Goal: Task Accomplishment & Management: Complete application form

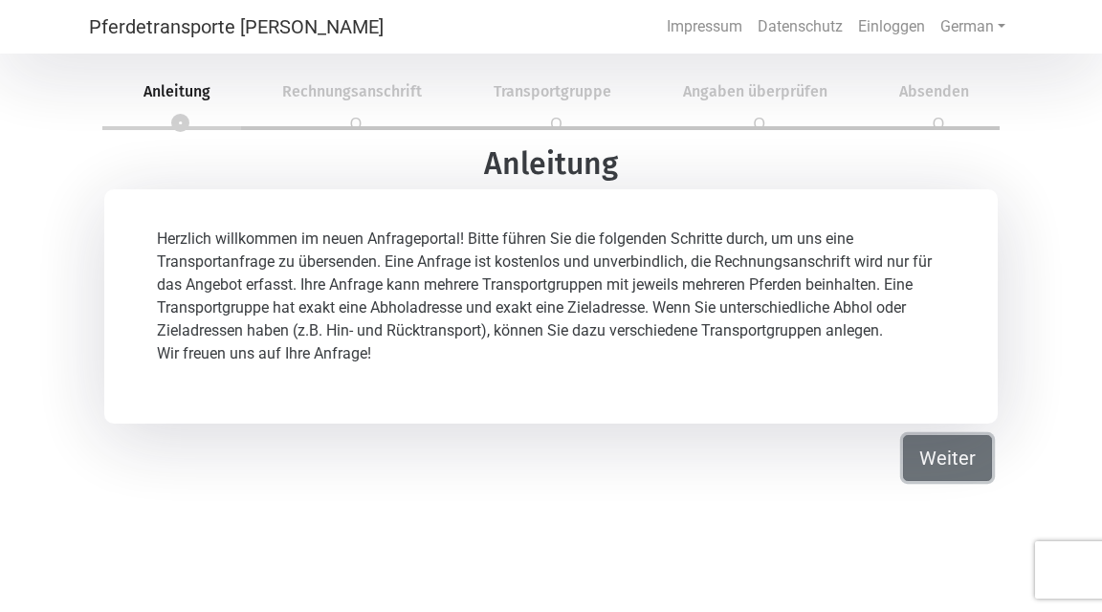
click at [957, 447] on button "Weiter" at bounding box center [947, 458] width 89 height 46
select select "DE"
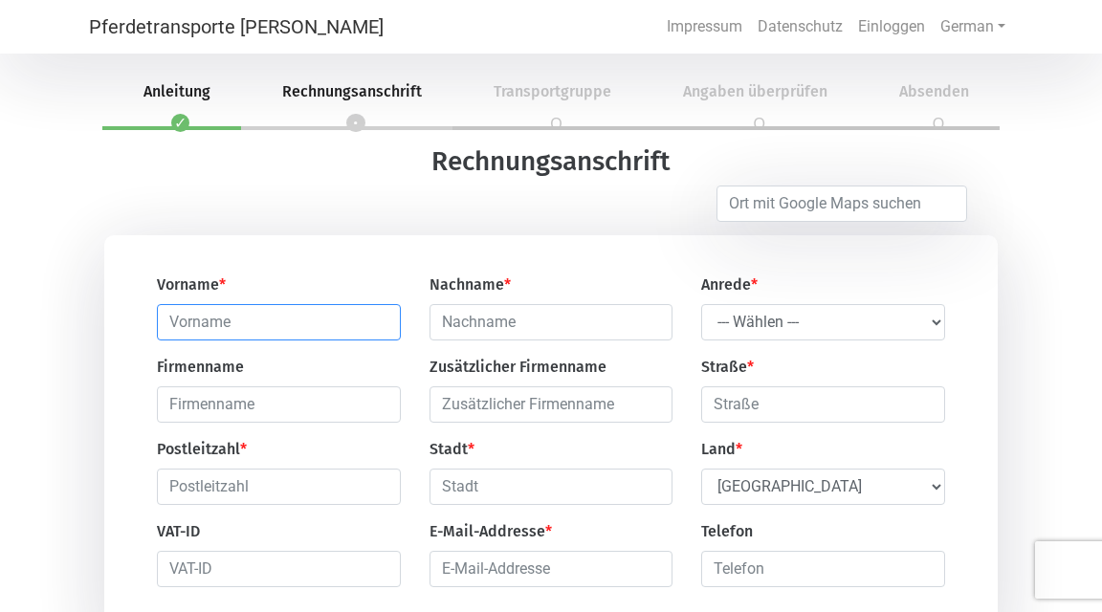
click at [201, 334] on input "text" at bounding box center [278, 322] width 243 height 36
type input "[PERSON_NAME]"
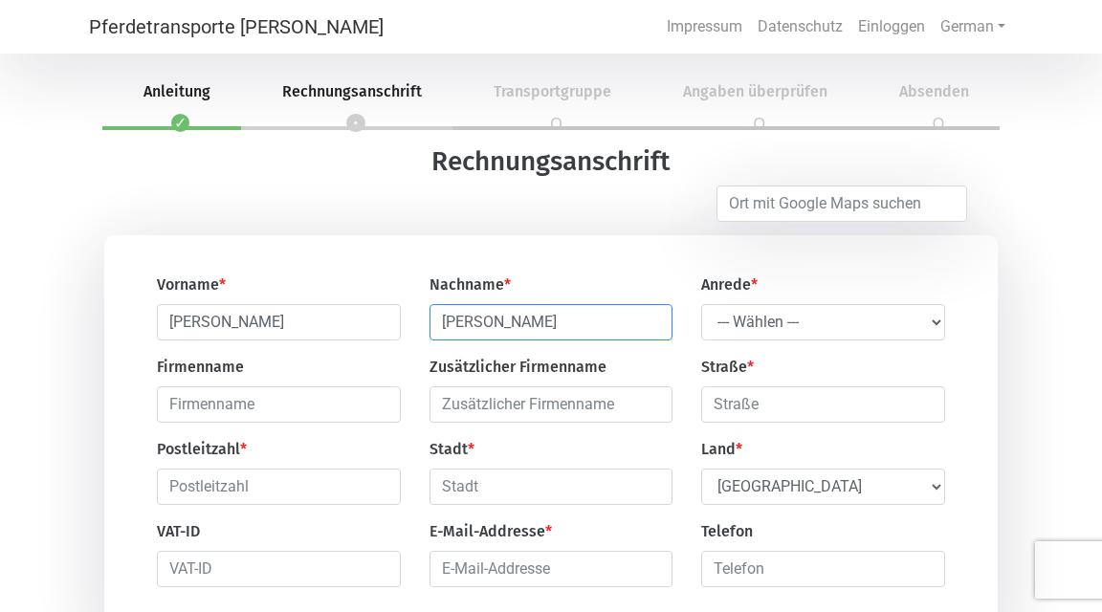
type input "[PERSON_NAME]"
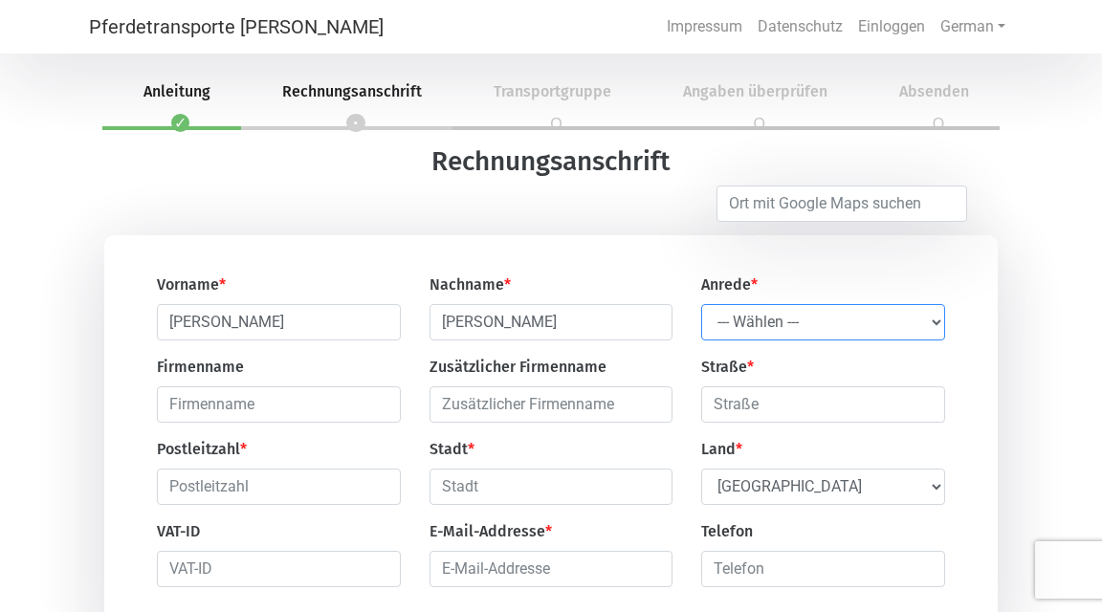
select select "Ms."
click option "Frau" at bounding box center [0, 0] width 0 height 0
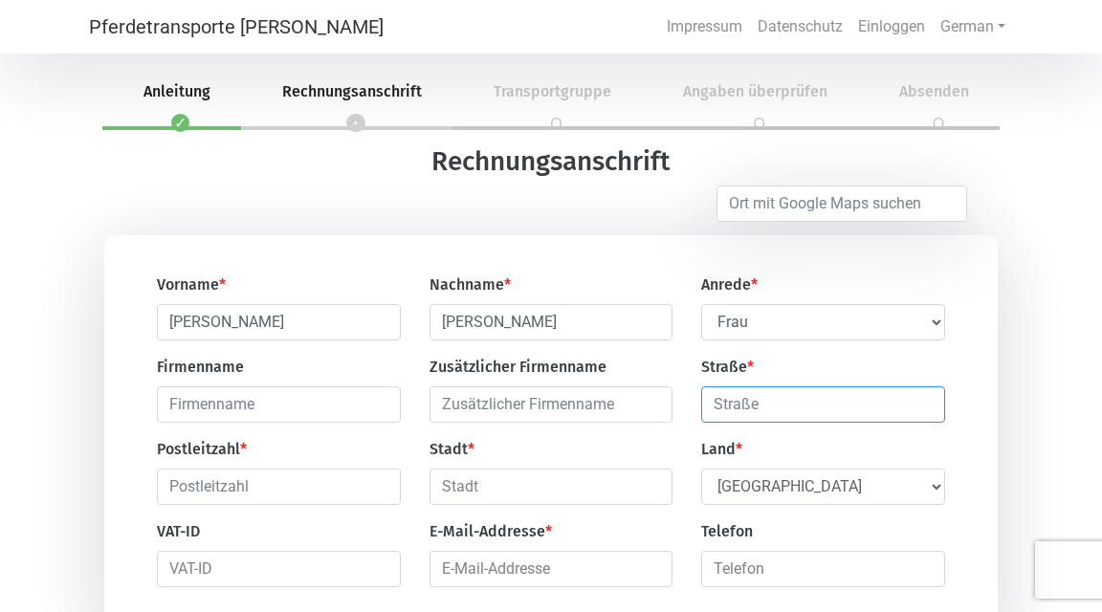
click at [716, 404] on input "text" at bounding box center [822, 404] width 243 height 36
type input "Kumma 12"
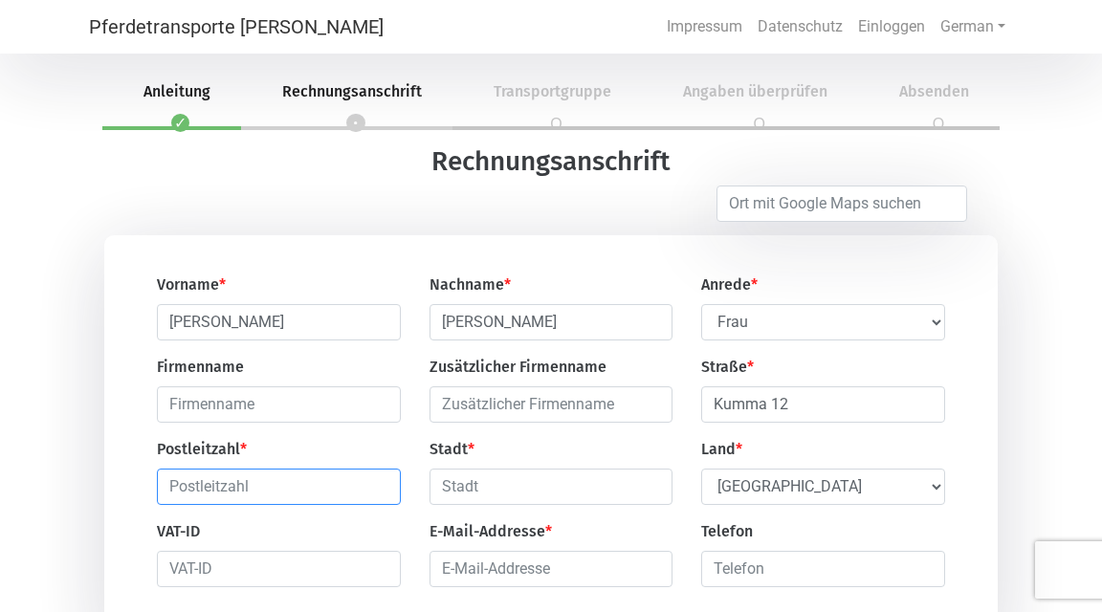
click at [269, 495] on input "text" at bounding box center [278, 487] width 243 height 36
type input "6842"
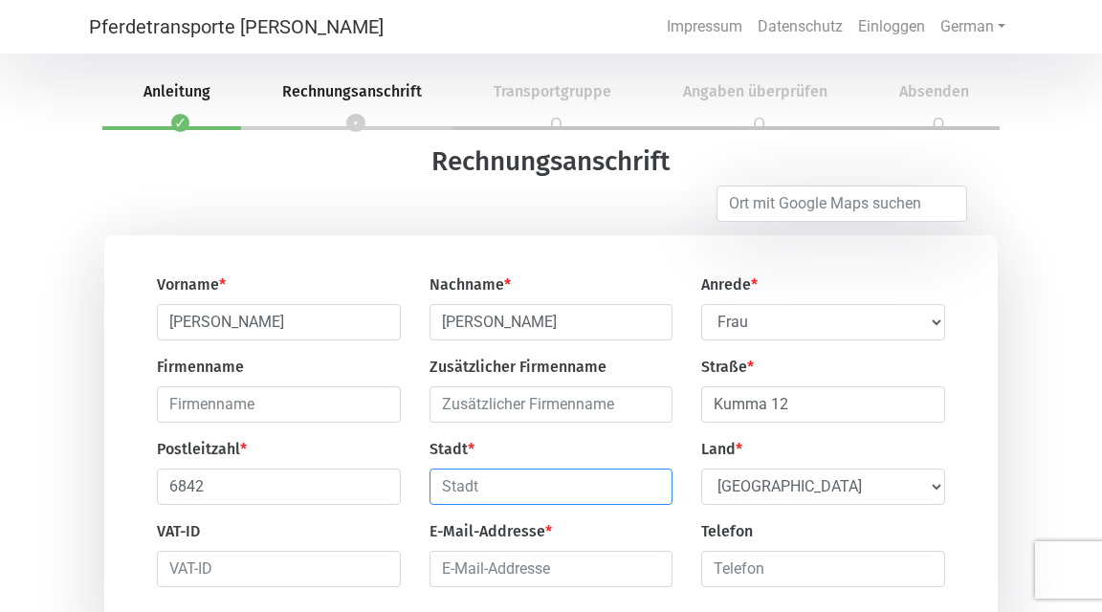
click at [495, 490] on input "text" at bounding box center [550, 487] width 243 height 36
type input "Koblach"
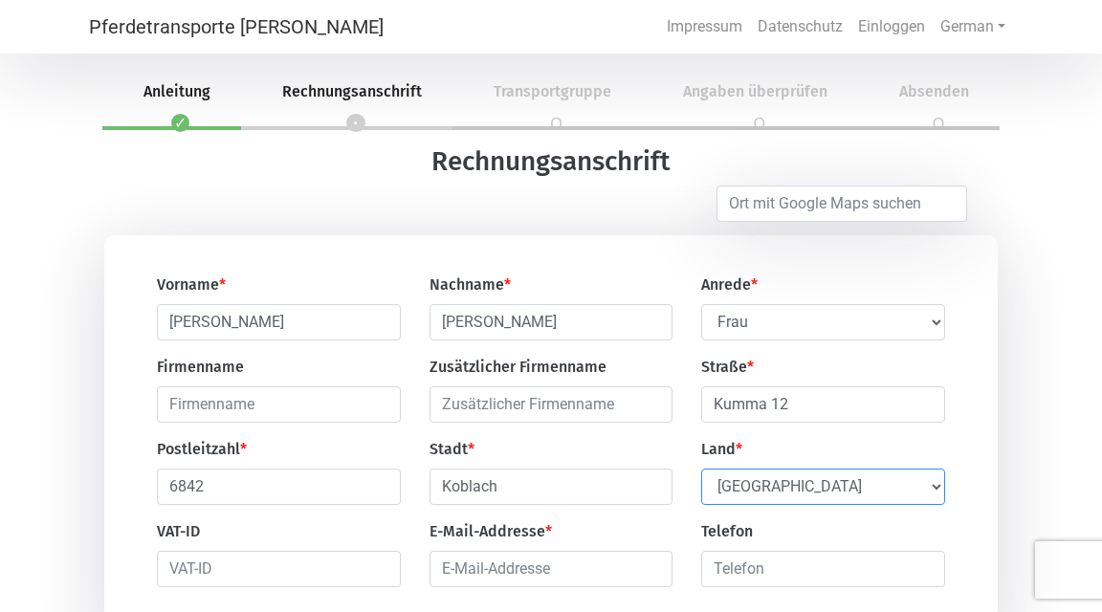
select select "AT"
click option "[GEOGRAPHIC_DATA]" at bounding box center [0, 0] width 0 height 0
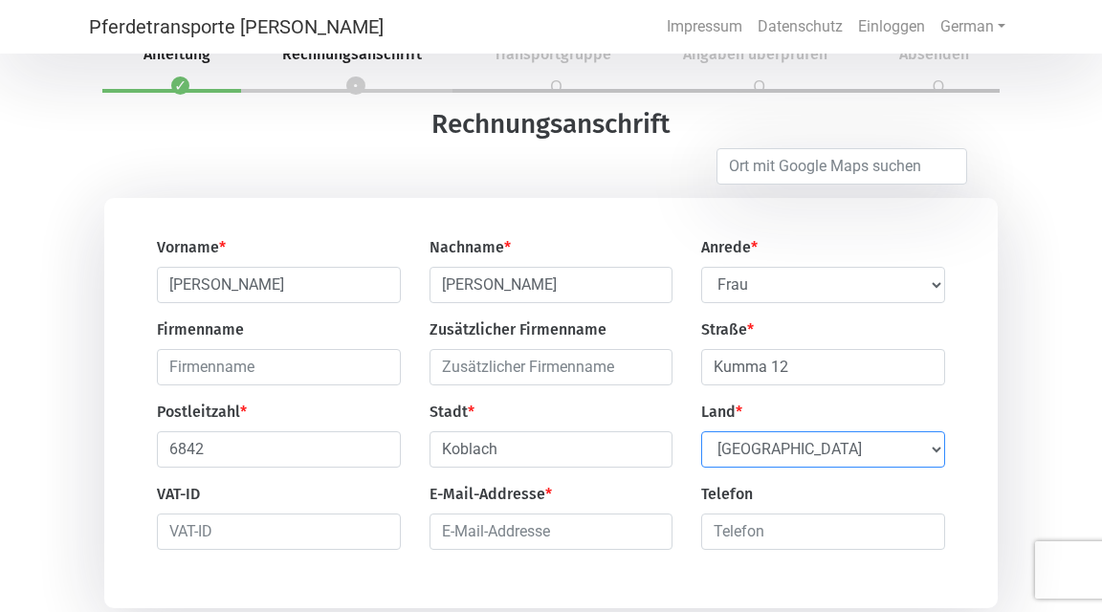
scroll to position [95, 0]
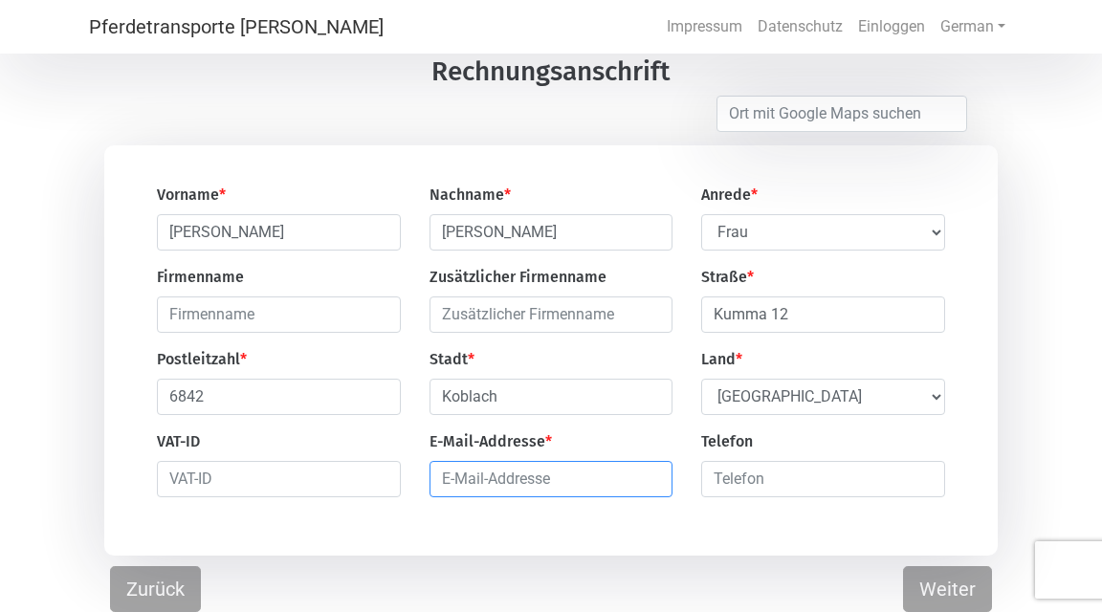
click at [526, 480] on input "email" at bounding box center [550, 479] width 243 height 36
type input "[PERSON_NAME][EMAIL_ADDRESS][DOMAIN_NAME]"
click at [762, 481] on input "number" at bounding box center [822, 479] width 243 height 36
type input "[PHONE_NUMBER]"
click at [958, 592] on button "Weiter" at bounding box center [947, 589] width 89 height 46
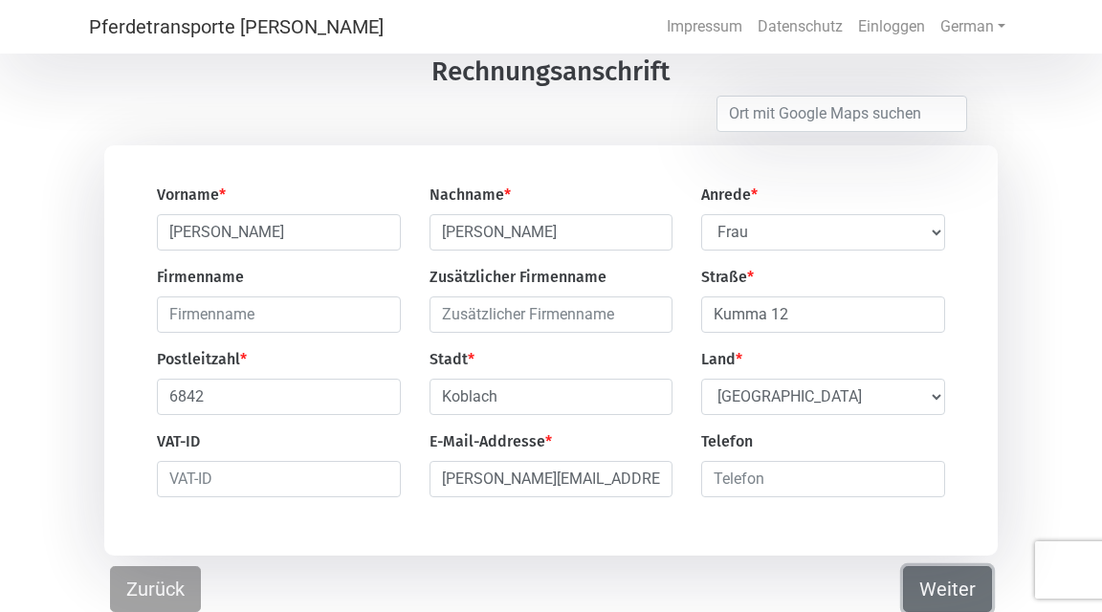
scroll to position [57, 0]
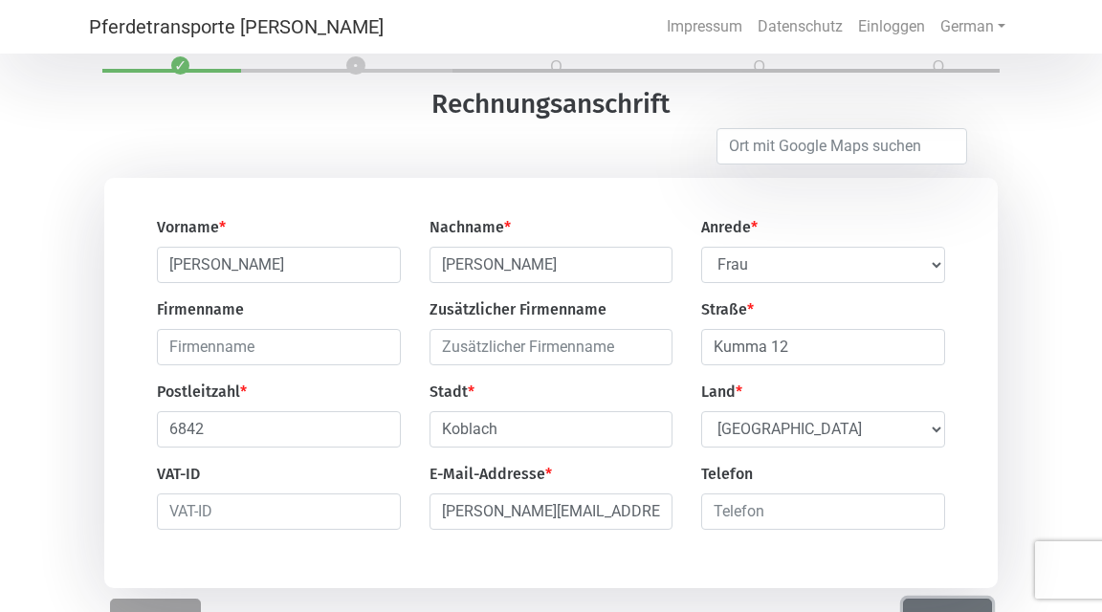
select select "DE"
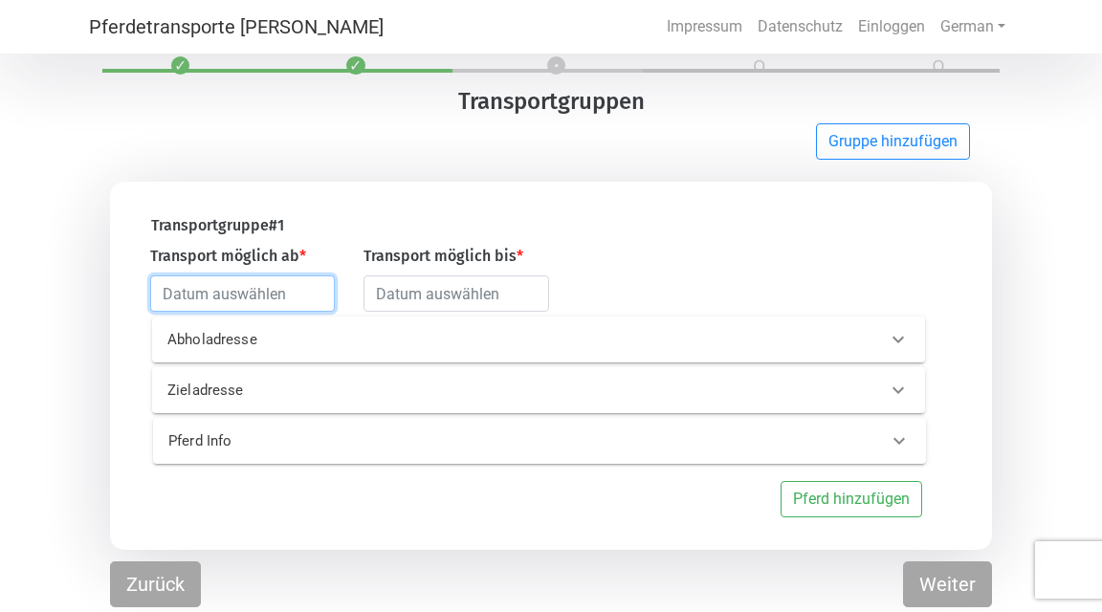
click at [169, 290] on input "text" at bounding box center [242, 293] width 185 height 36
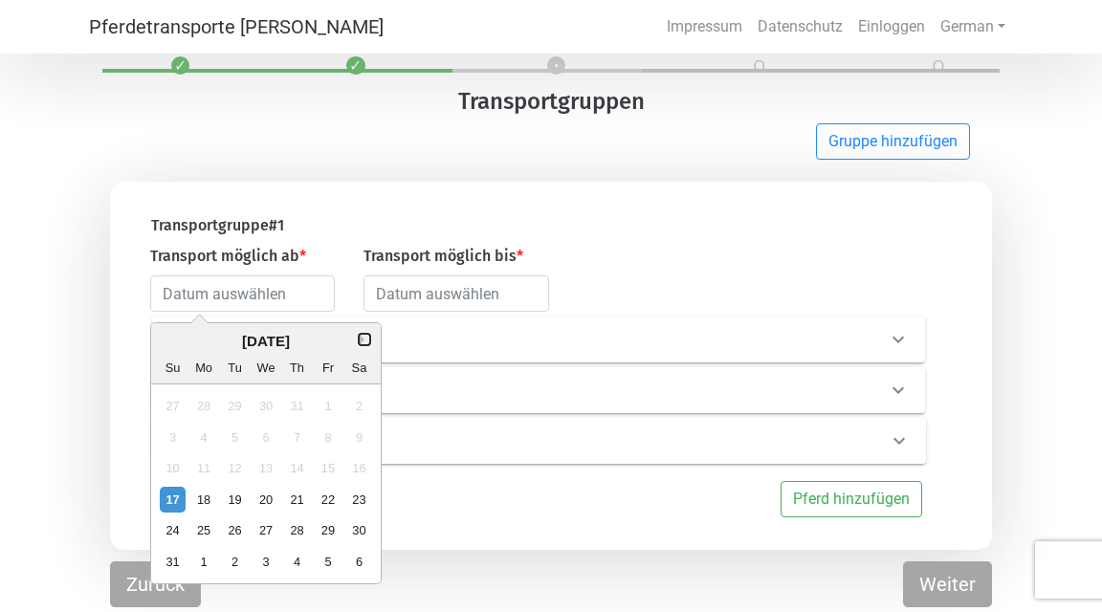
click at [362, 340] on button "Next Month" at bounding box center [364, 339] width 13 height 13
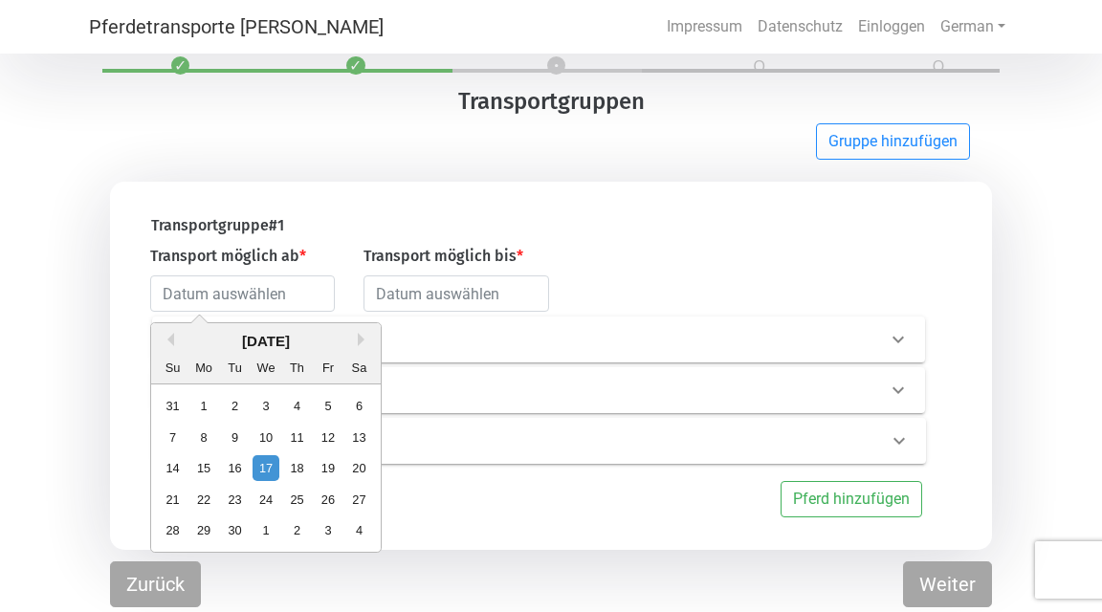
click at [361, 332] on div "[DATE]" at bounding box center [266, 342] width 230 height 22
click at [362, 342] on button "Next Month" at bounding box center [364, 339] width 13 height 13
click at [256, 397] on div "1" at bounding box center [265, 407] width 26 height 26
type input "[DATE]"
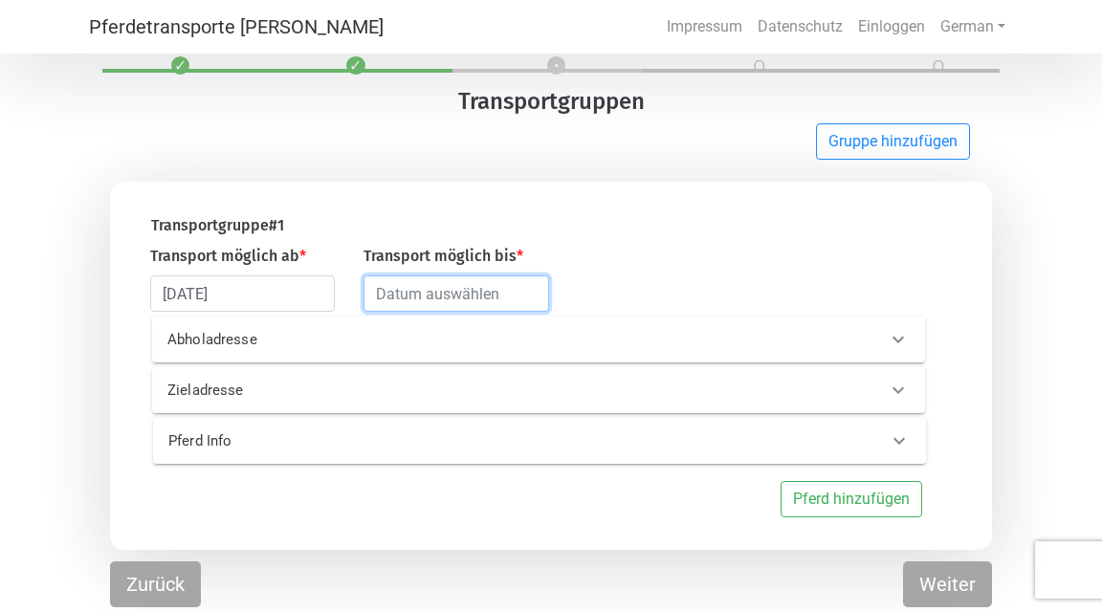
click at [515, 303] on input "text" at bounding box center [455, 293] width 185 height 36
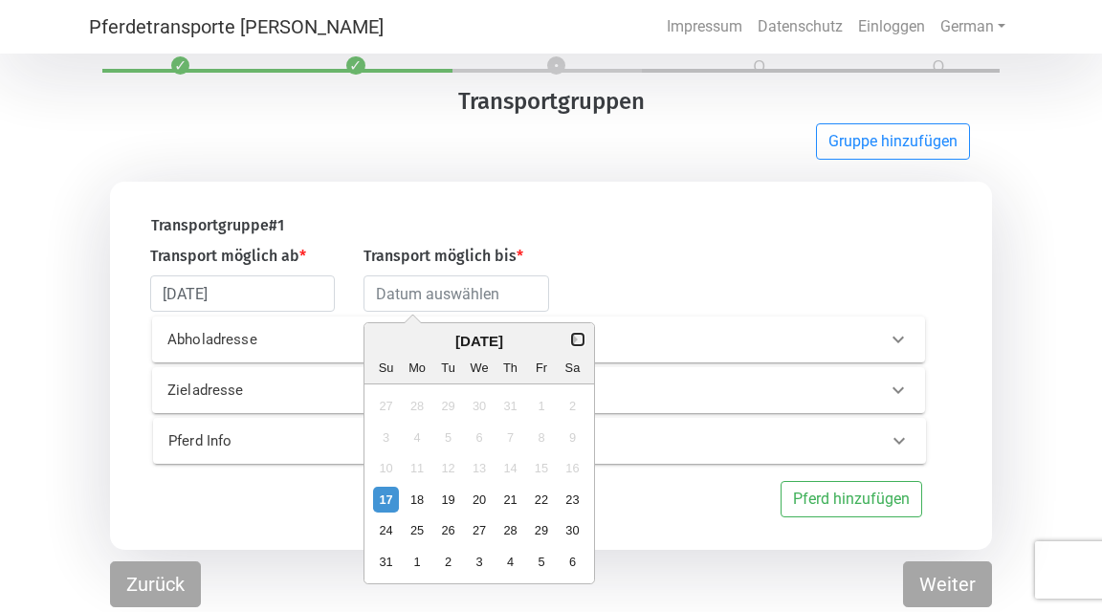
click at [571, 340] on button "Next Month" at bounding box center [577, 339] width 13 height 13
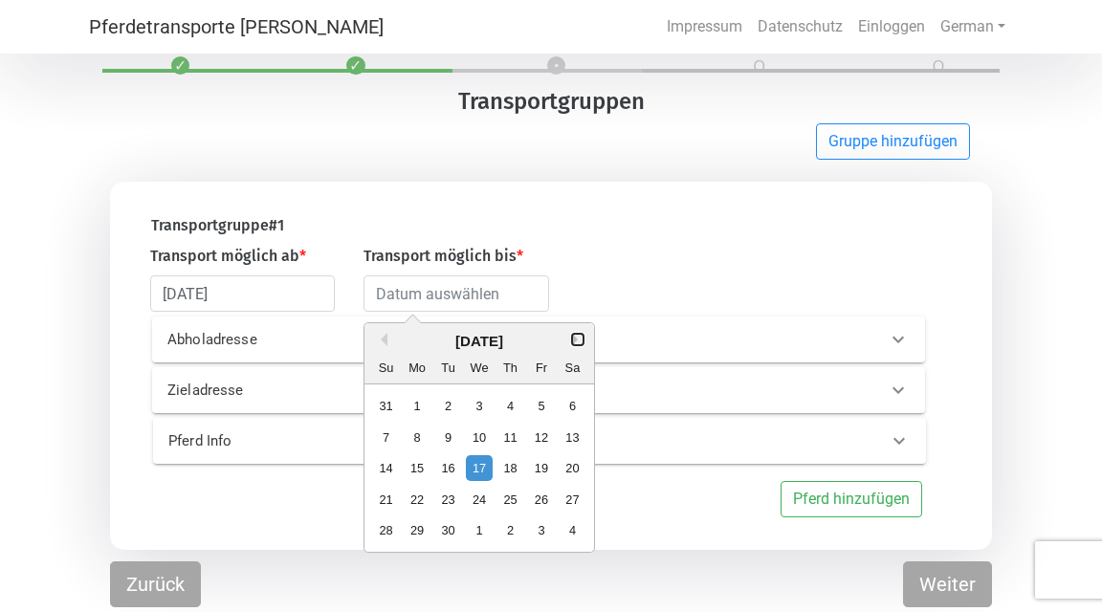
click at [571, 340] on button "Next Month" at bounding box center [577, 339] width 13 height 13
click at [378, 463] on div "12" at bounding box center [386, 469] width 26 height 26
type input "[DATE]"
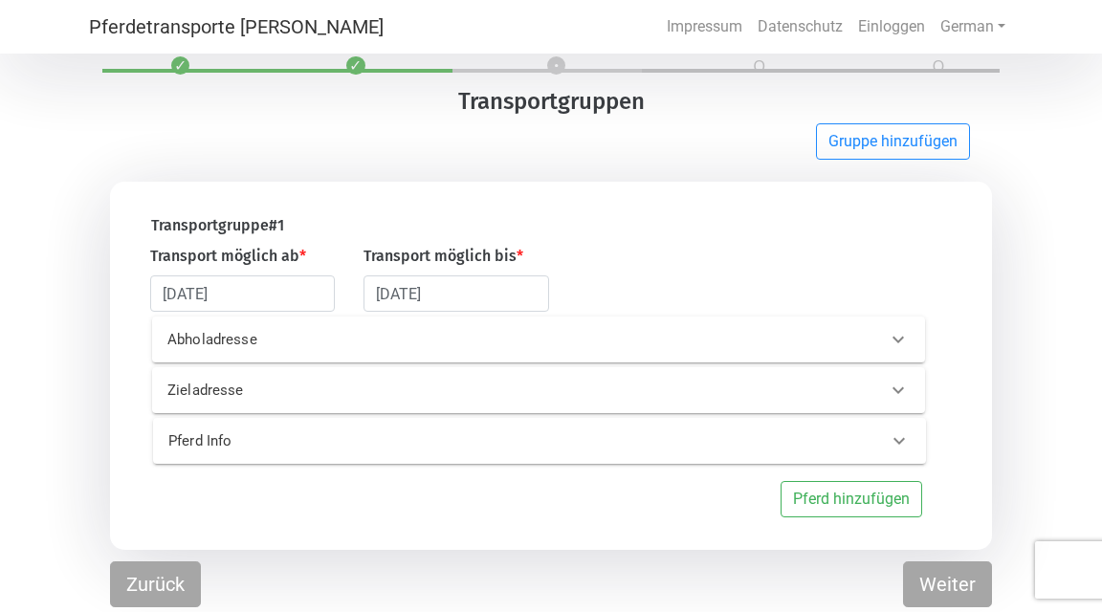
click at [839, 348] on div "Abholadresse" at bounding box center [507, 340] width 708 height 22
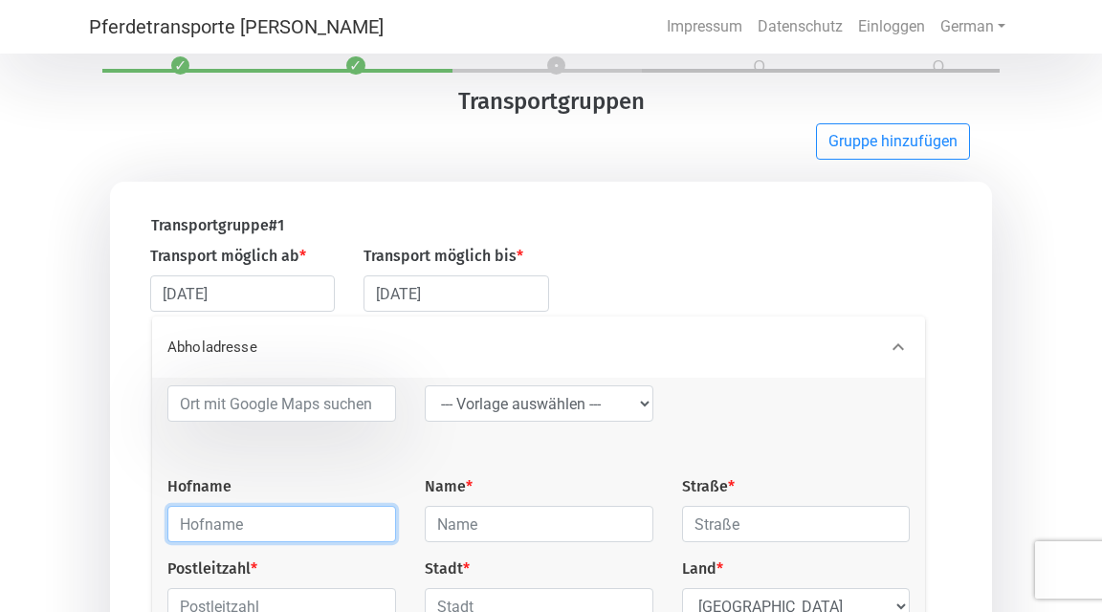
click at [249, 536] on input "text" at bounding box center [281, 524] width 229 height 36
type input "Bockholts-[PERSON_NAME] GmbH & Co. KG"
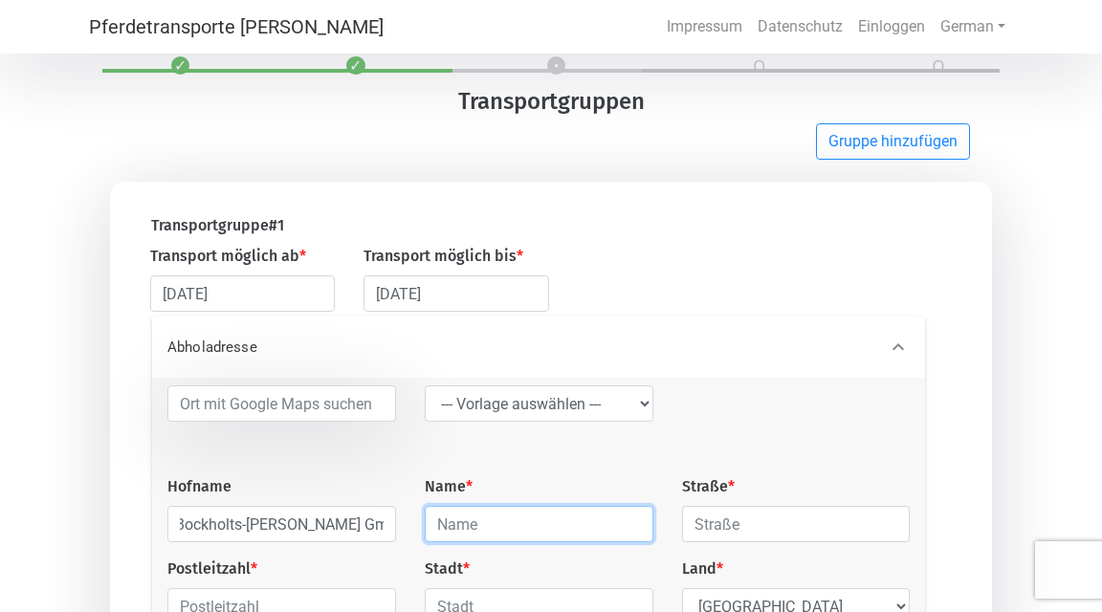
click at [476, 526] on input "text" at bounding box center [539, 524] width 229 height 36
type input "The Horseseller"
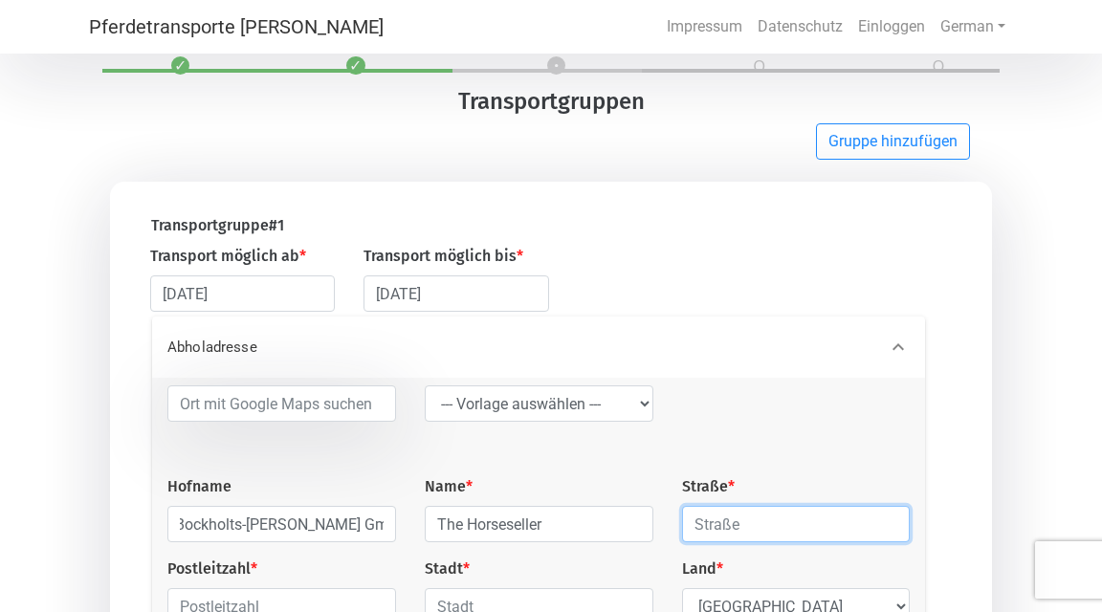
click at [764, 535] on input "text" at bounding box center [796, 524] width 229 height 36
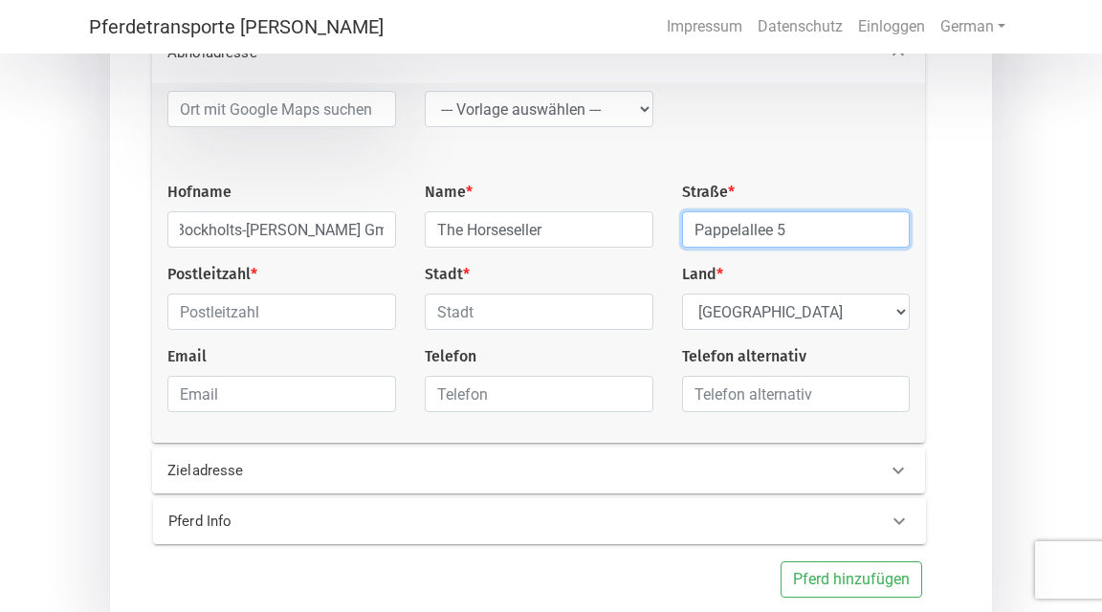
type input "Pappelallee 5"
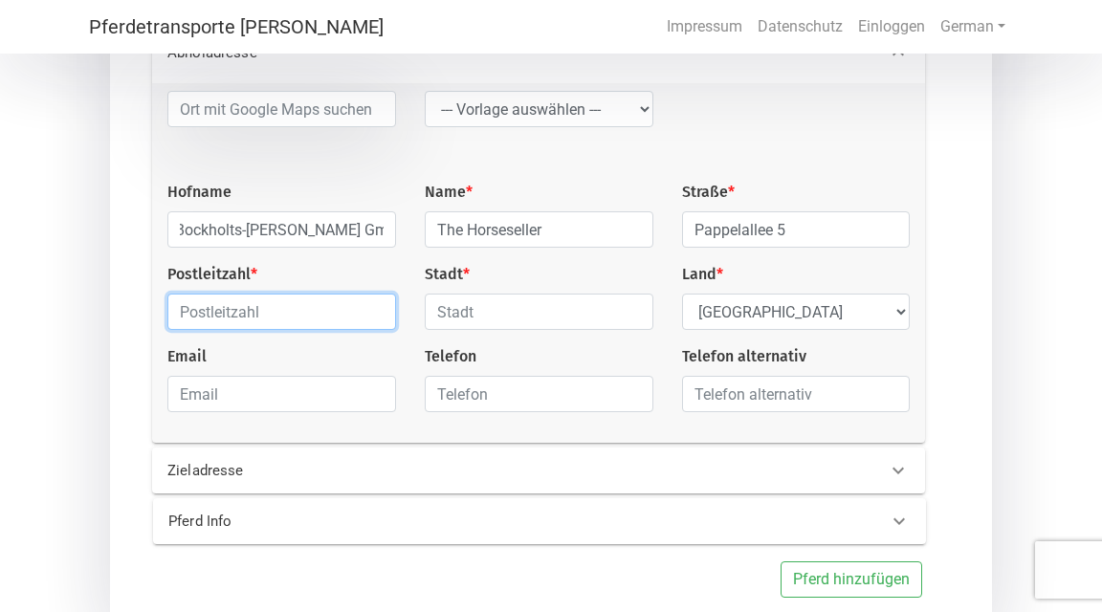
click at [262, 321] on input "text" at bounding box center [281, 312] width 229 height 36
type input "29640"
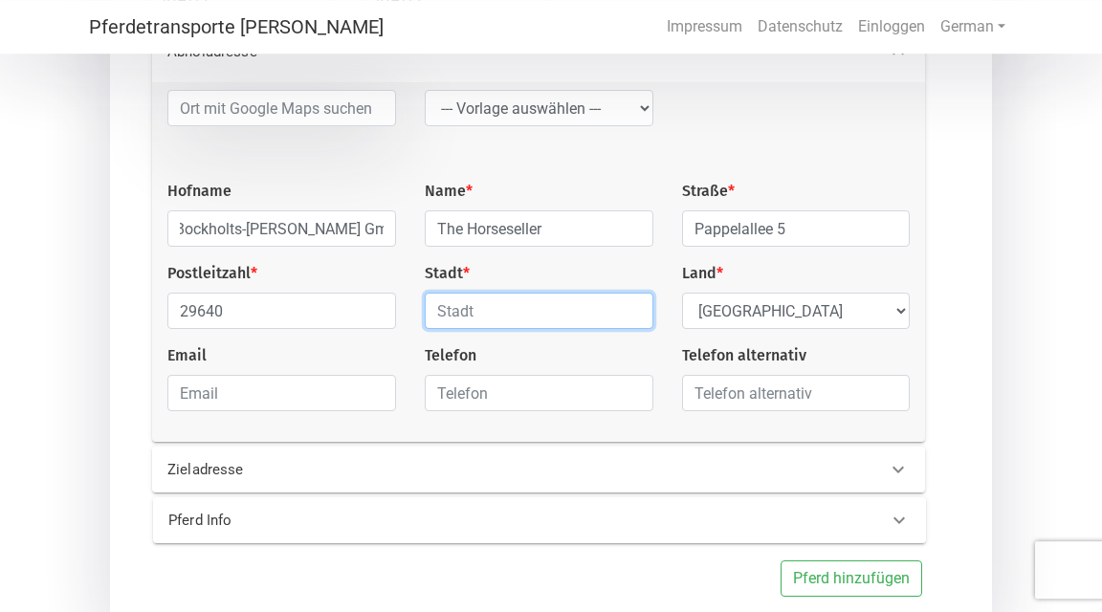
click at [490, 322] on input "text" at bounding box center [539, 311] width 229 height 36
type input "Schneverdingen"
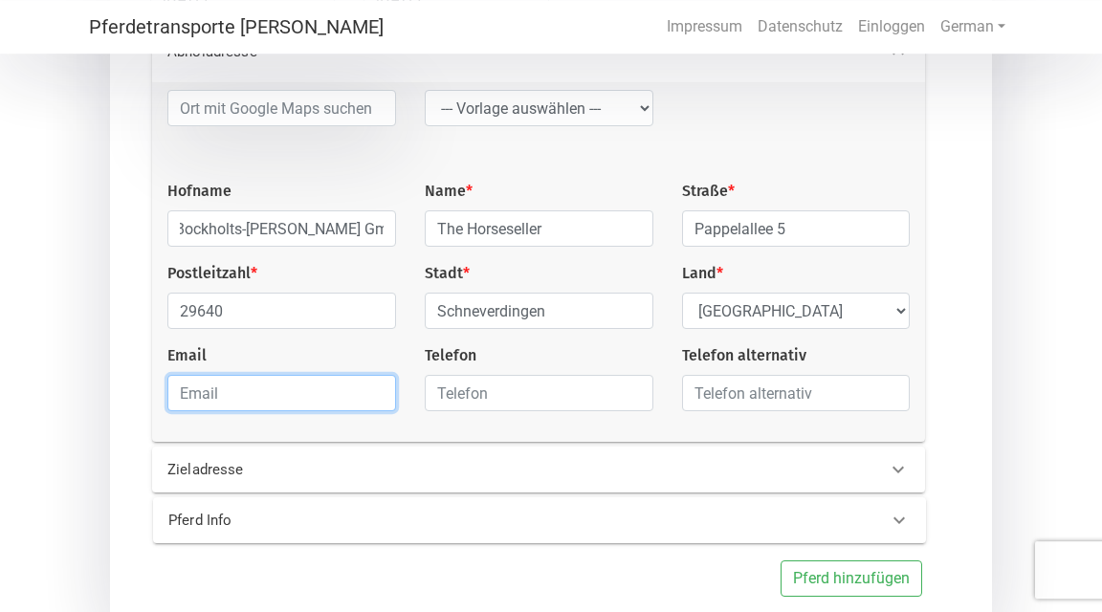
click at [262, 410] on input "email" at bounding box center [281, 393] width 229 height 36
type input "[EMAIL_ADDRESS][DOMAIN_NAME]"
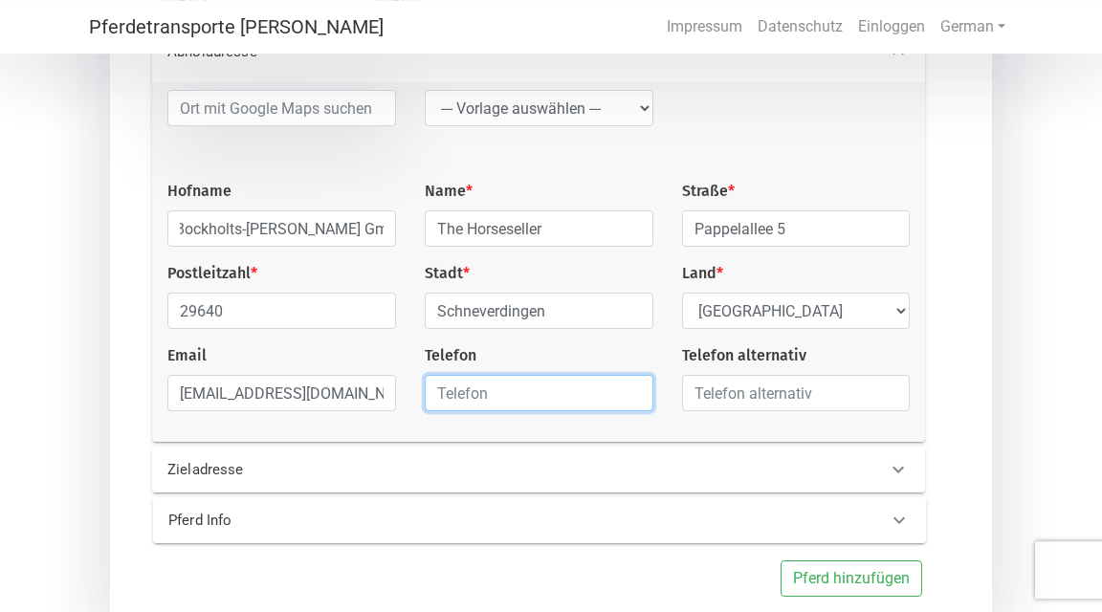
click at [449, 402] on input "text" at bounding box center [539, 393] width 229 height 36
type input "[PHONE_NUMBER]"
click at [527, 472] on div "Zieladresse" at bounding box center [507, 470] width 708 height 22
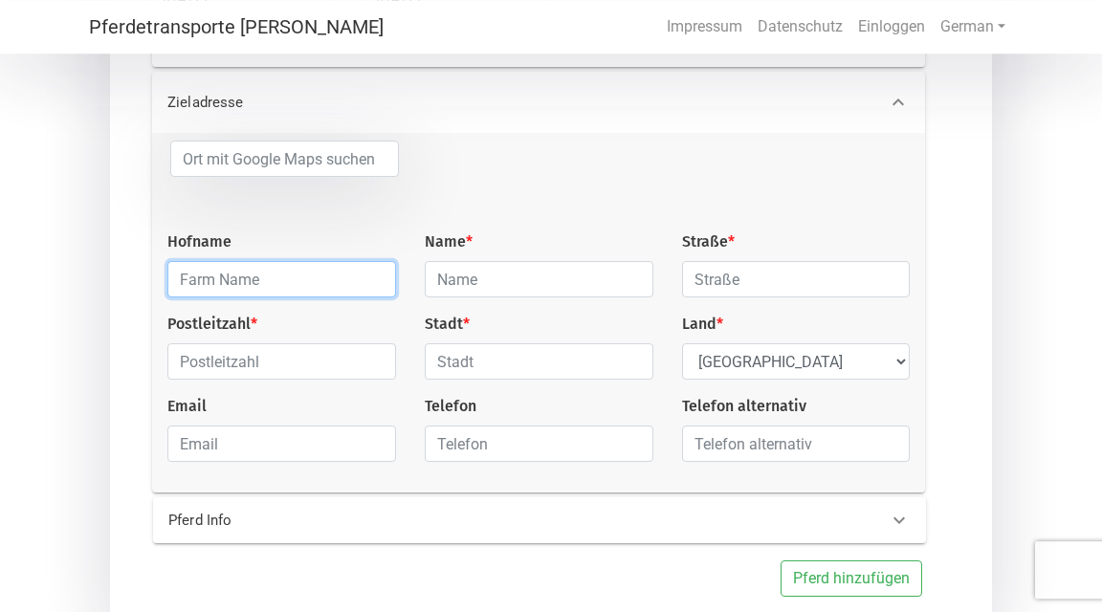
click at [266, 285] on input "text" at bounding box center [281, 279] width 229 height 36
type input "T-RANCH"
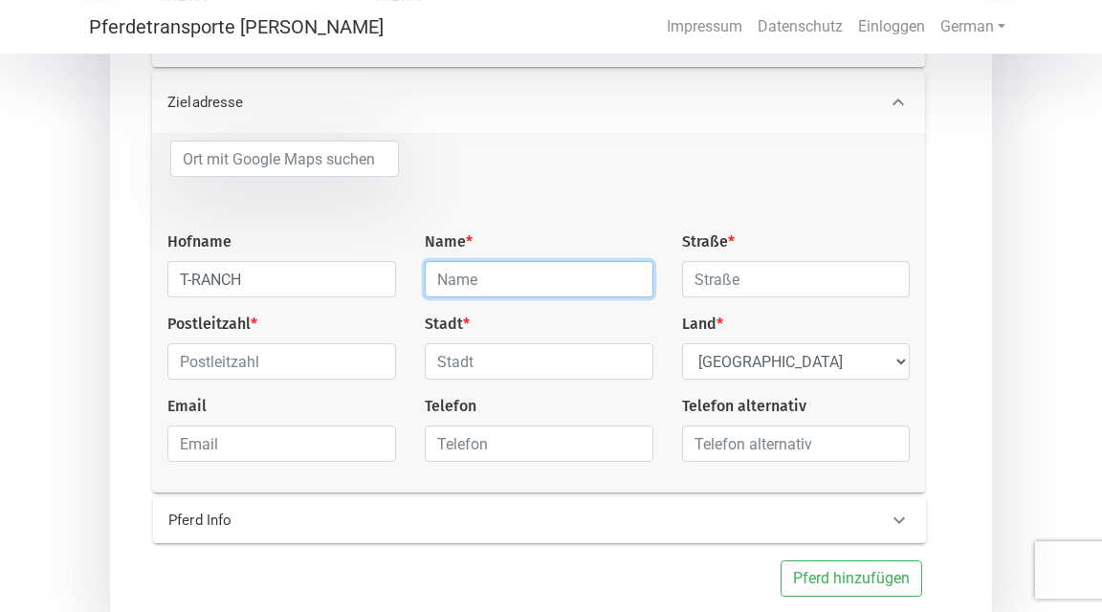
click at [508, 287] on input "text" at bounding box center [539, 279] width 229 height 36
type input "[PERSON_NAME]"
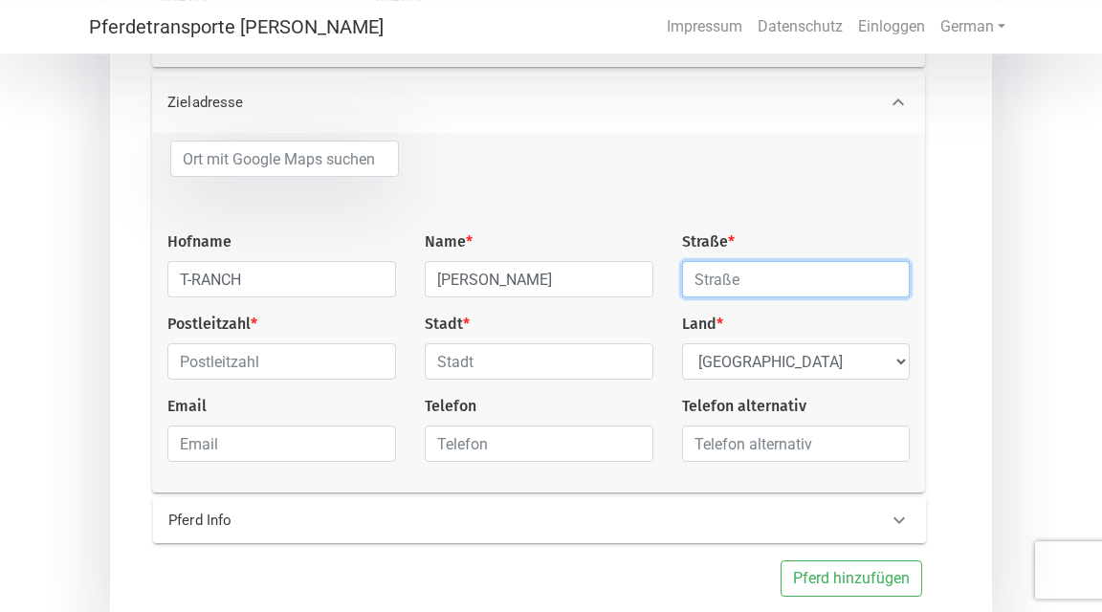
click at [753, 283] on input "text" at bounding box center [796, 279] width 229 height 36
type input "Im [PERSON_NAME] 4"
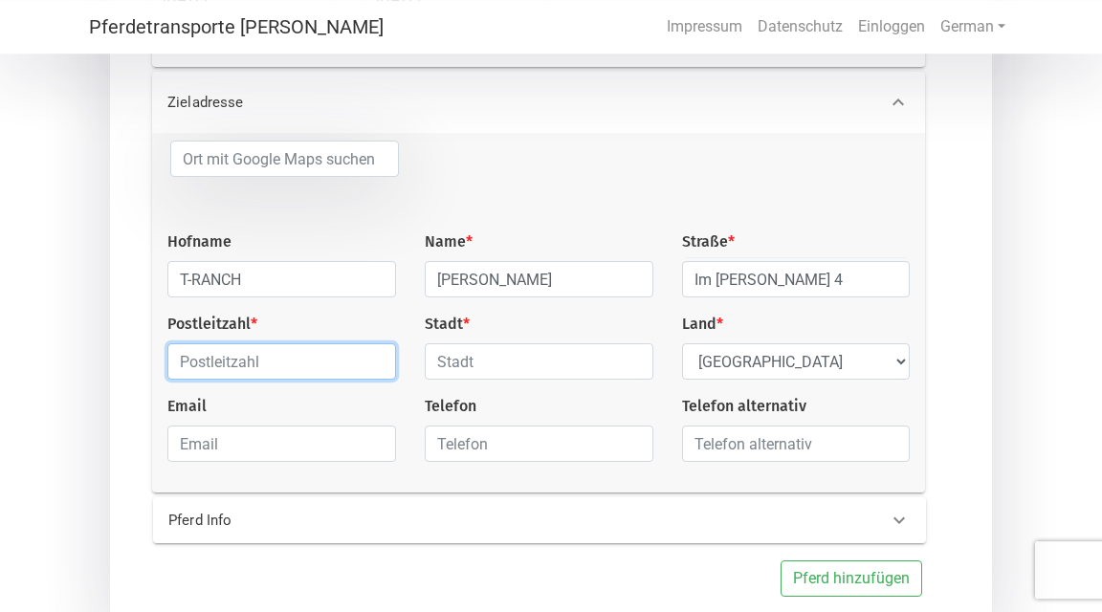
click at [223, 369] on input "text" at bounding box center [281, 361] width 229 height 36
type input "6850"
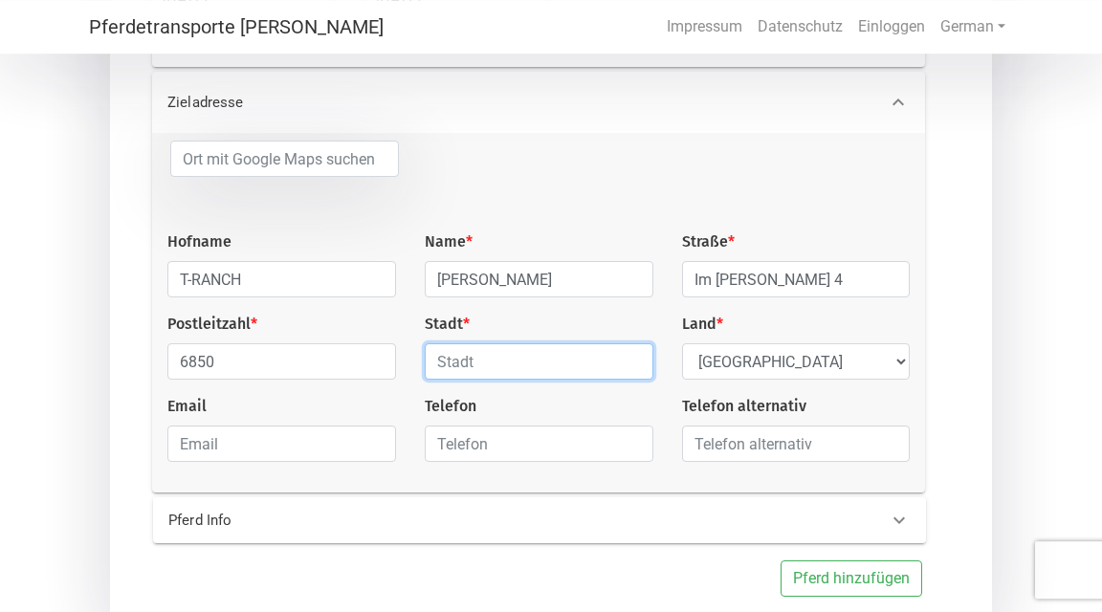
click at [474, 365] on input "text" at bounding box center [539, 361] width 229 height 36
type input "Dornbirn"
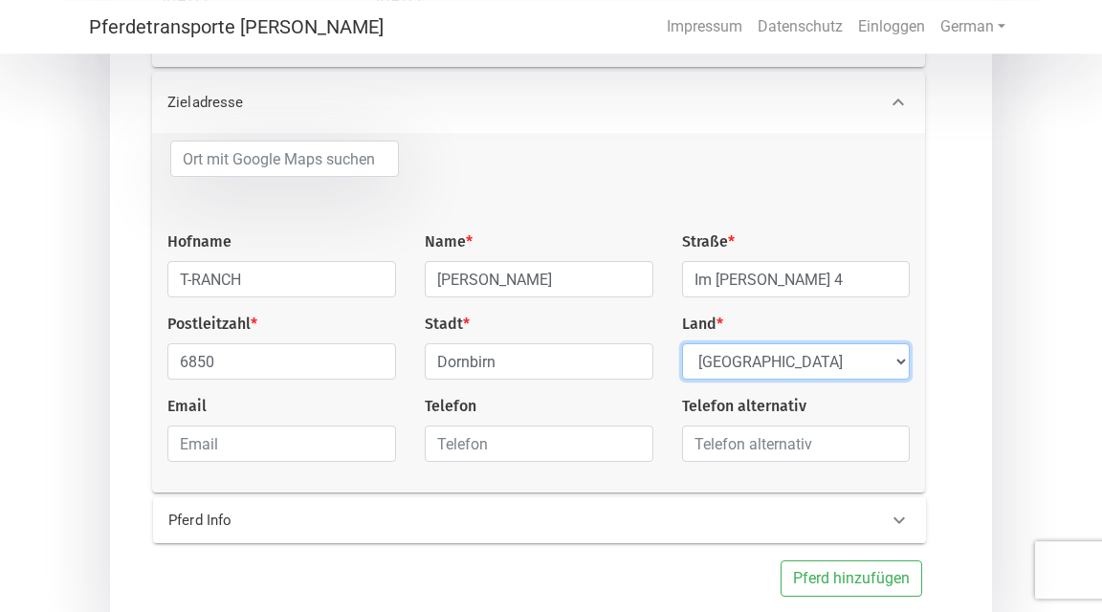
select select "AT"
click option "[GEOGRAPHIC_DATA]" at bounding box center [0, 0] width 0 height 0
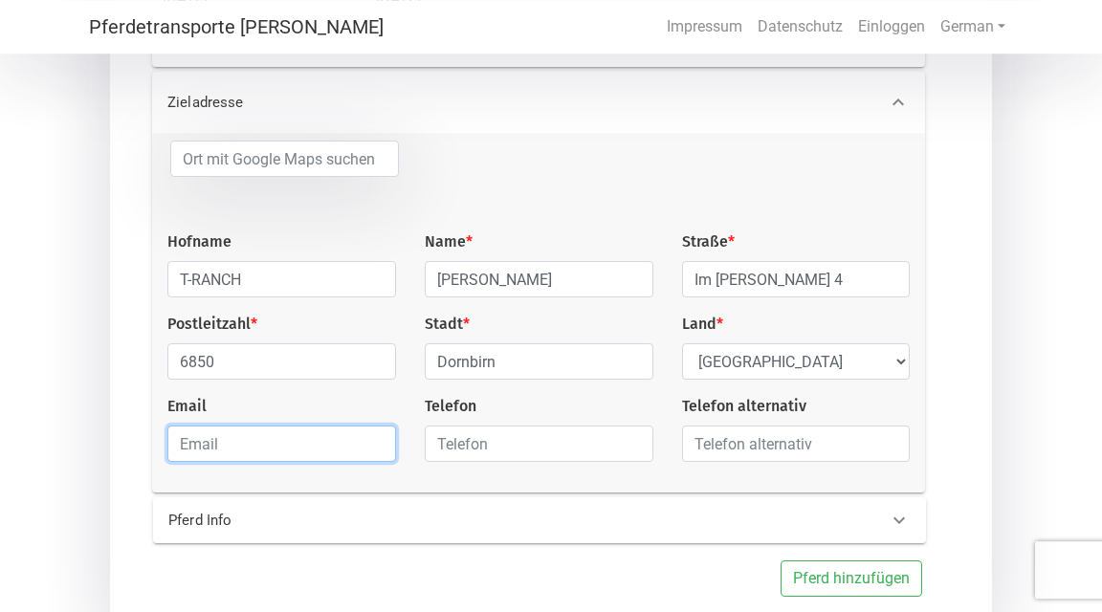
click at [266, 462] on input "email" at bounding box center [281, 444] width 229 height 36
type input "I"
type input "[EMAIL_ADDRESS][DOMAIN_NAME]"
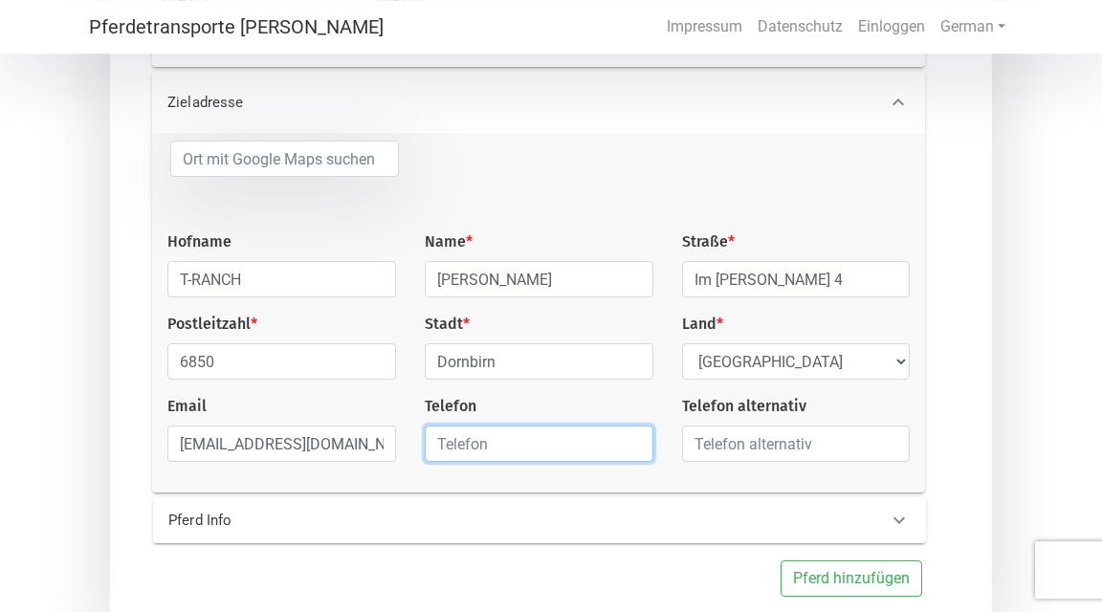
click at [437, 454] on input "text" at bounding box center [539, 444] width 229 height 36
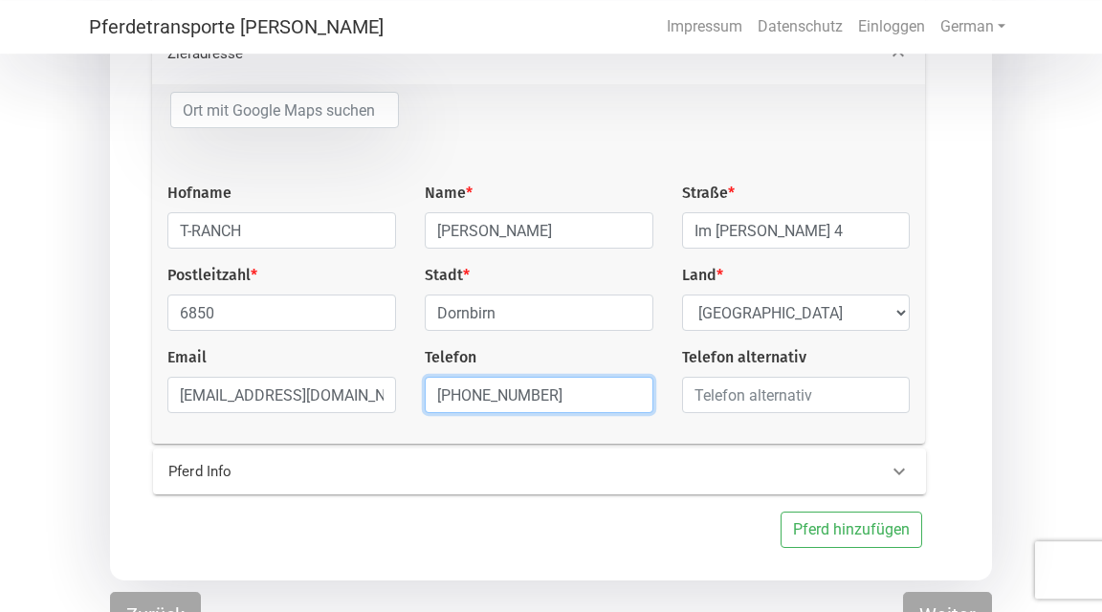
scroll to position [431, 0]
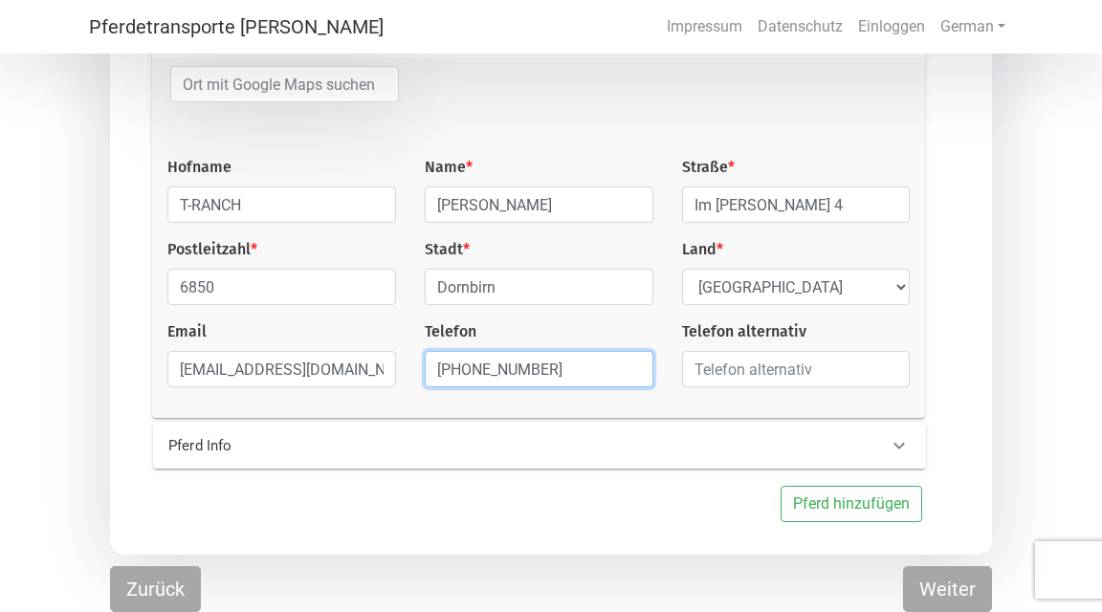
type input "[PHONE_NUMBER]"
click at [903, 452] on icon at bounding box center [898, 445] width 23 height 23
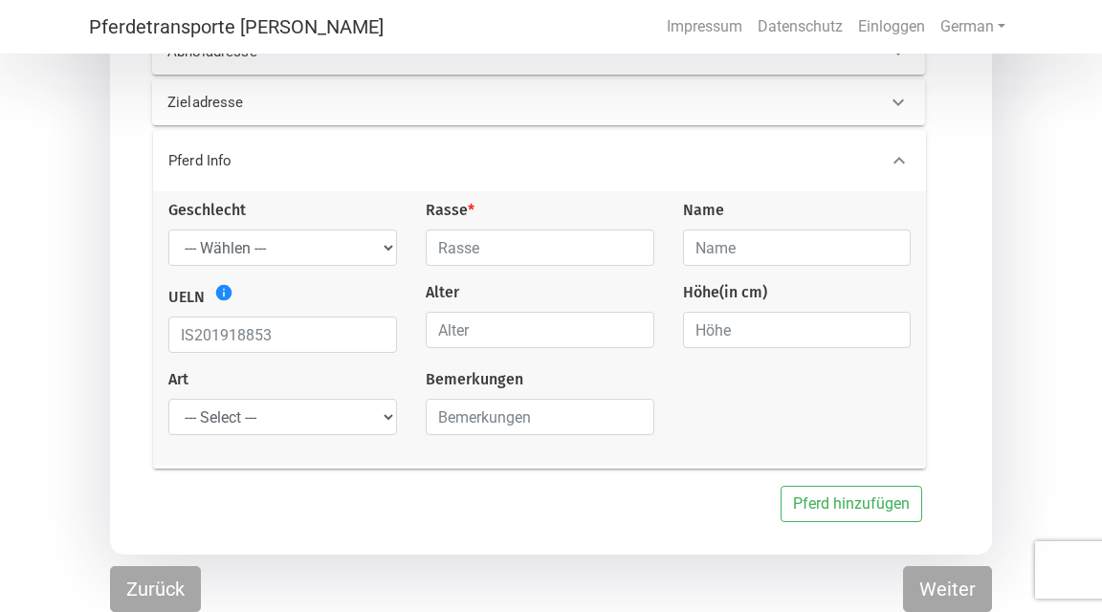
scroll to position [345, 0]
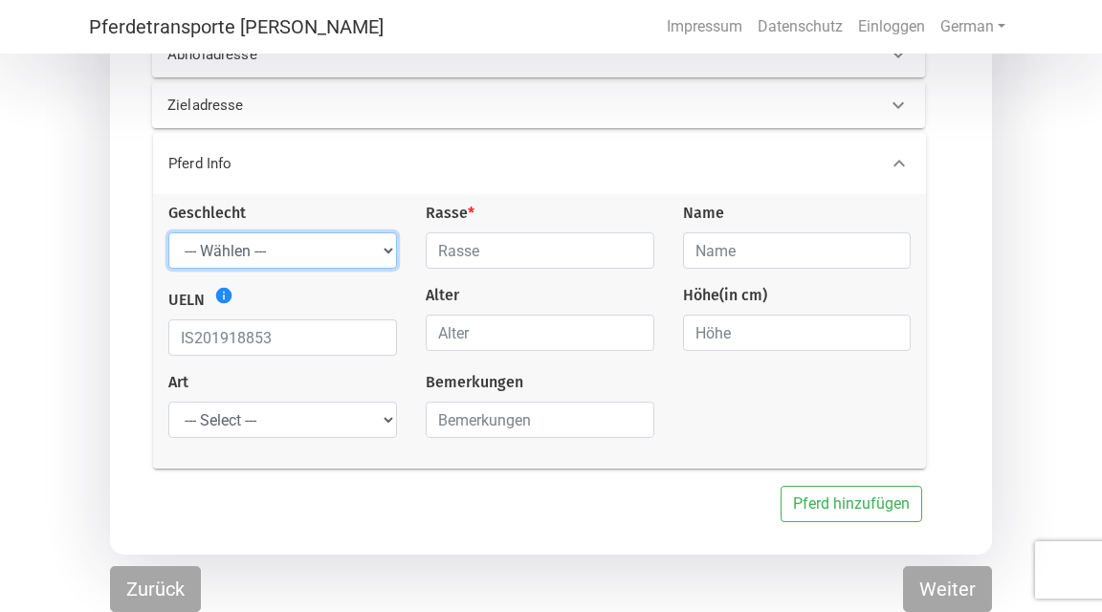
select select "mare"
click option "[PERSON_NAME]" at bounding box center [0, 0] width 0 height 0
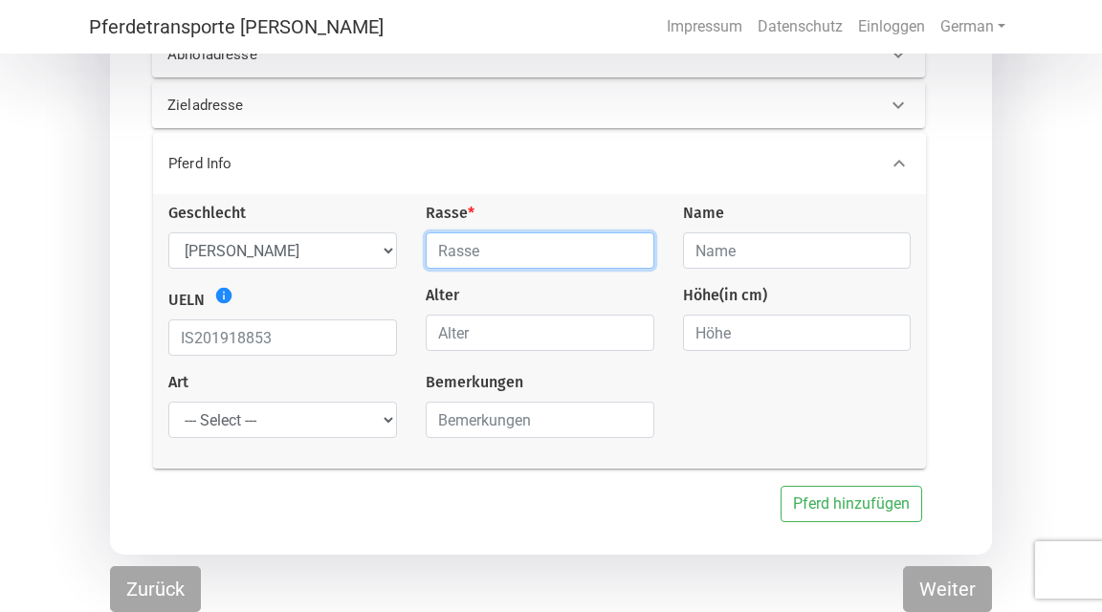
click at [498, 249] on input "text" at bounding box center [540, 250] width 229 height 36
type input "Islandpferd"
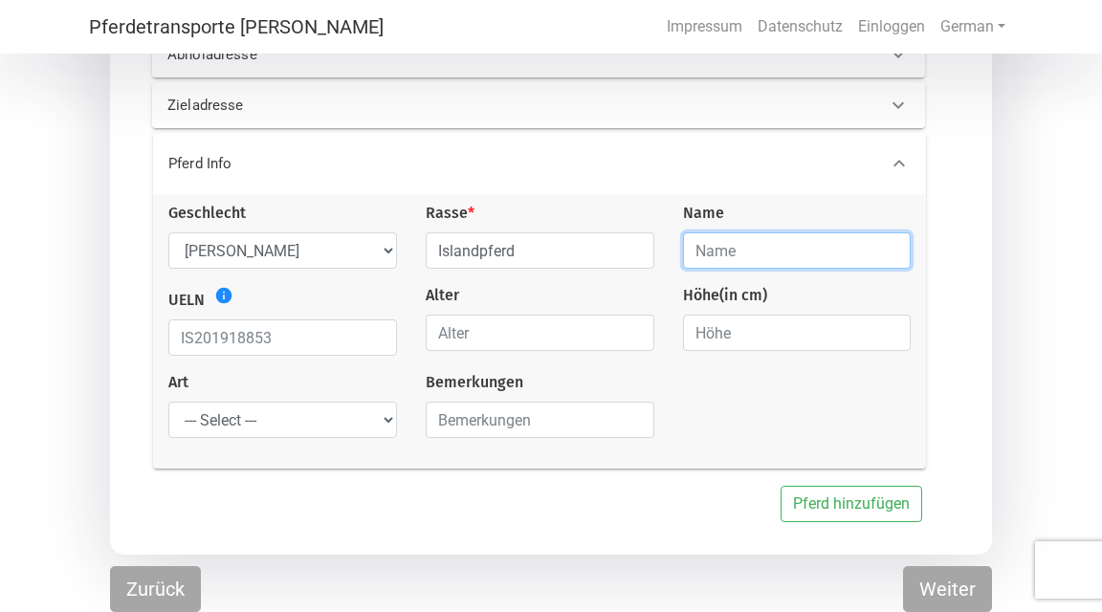
click at [713, 245] on input "text" at bounding box center [797, 250] width 229 height 36
click at [755, 251] on input "Skritla fra Stykkish" at bounding box center [797, 250] width 229 height 36
click at [828, 256] on input "Skritla frá Stykkish" at bounding box center [797, 250] width 229 height 36
click at [719, 250] on input "Skritla frá Stykkishólmi" at bounding box center [797, 250] width 229 height 36
type input "Skrítla frá Stykkishólmi"
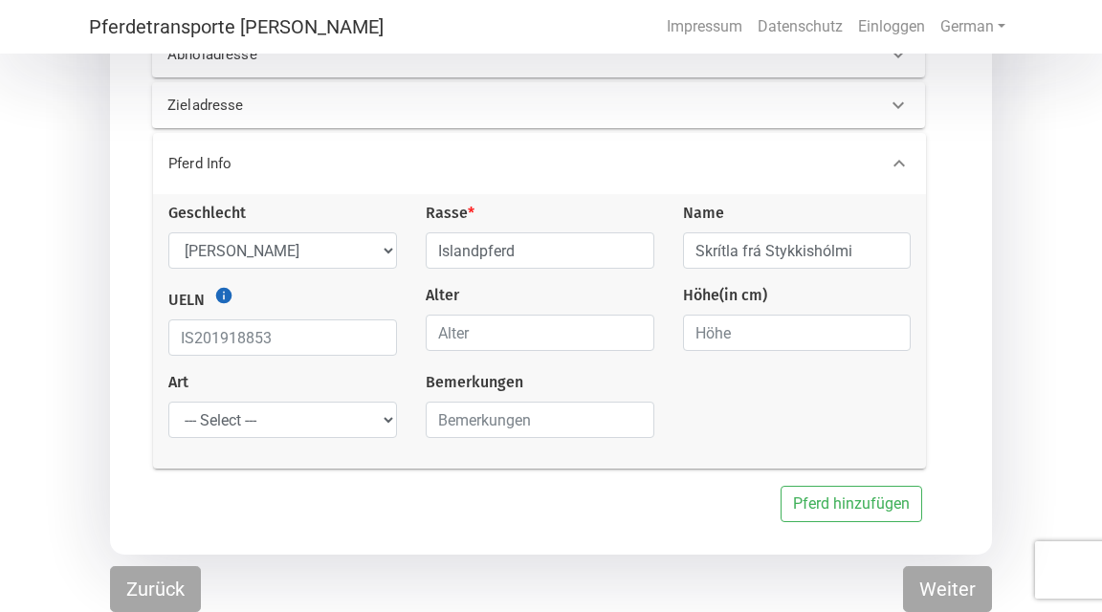
click at [224, 297] on icon "info" at bounding box center [223, 295] width 19 height 19
click at [270, 341] on input "text" at bounding box center [282, 337] width 229 height 36
type input "IS2017237272"
click at [597, 336] on input "number" at bounding box center [540, 333] width 229 height 36
click at [632, 329] on input "1" at bounding box center [540, 333] width 229 height 36
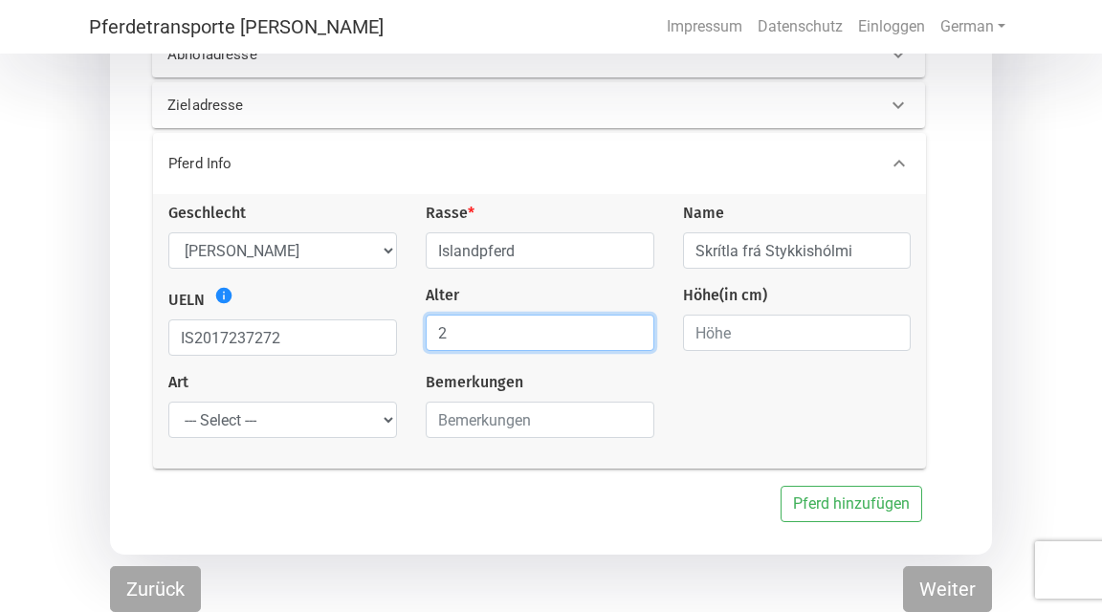
click at [632, 329] on input "2" at bounding box center [540, 333] width 229 height 36
click at [632, 329] on input "3" at bounding box center [540, 333] width 229 height 36
click at [632, 329] on input "4" at bounding box center [540, 333] width 229 height 36
click at [632, 329] on input "5" at bounding box center [540, 333] width 229 height 36
click at [632, 329] on input "6" at bounding box center [540, 333] width 229 height 36
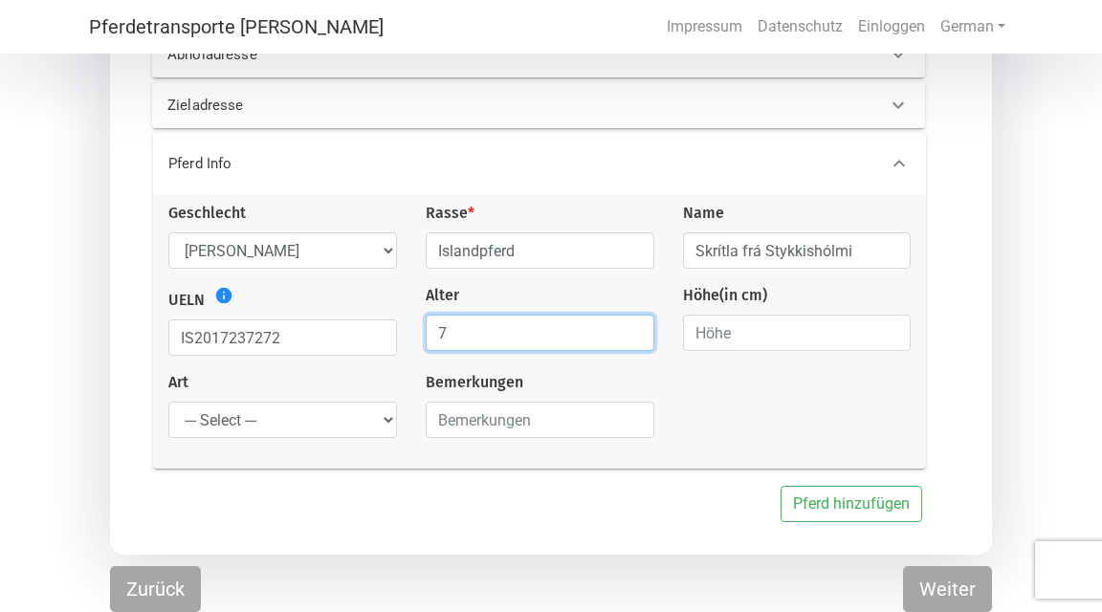
click at [632, 329] on input "7" at bounding box center [540, 333] width 229 height 36
type input "8"
click at [632, 329] on input "8" at bounding box center [540, 333] width 229 height 36
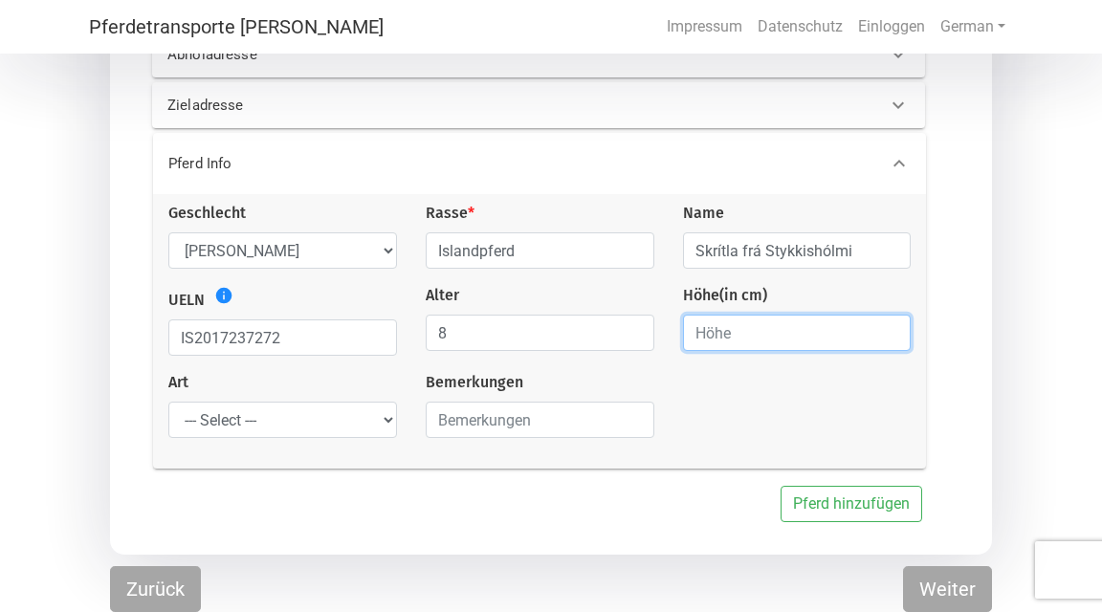
click at [794, 329] on input "number" at bounding box center [797, 333] width 229 height 36
click at [890, 329] on input "1" at bounding box center [797, 333] width 229 height 36
click at [890, 329] on input "2" at bounding box center [797, 333] width 229 height 36
click at [890, 329] on input "3" at bounding box center [797, 333] width 229 height 36
click at [890, 329] on input "4" at bounding box center [797, 333] width 229 height 36
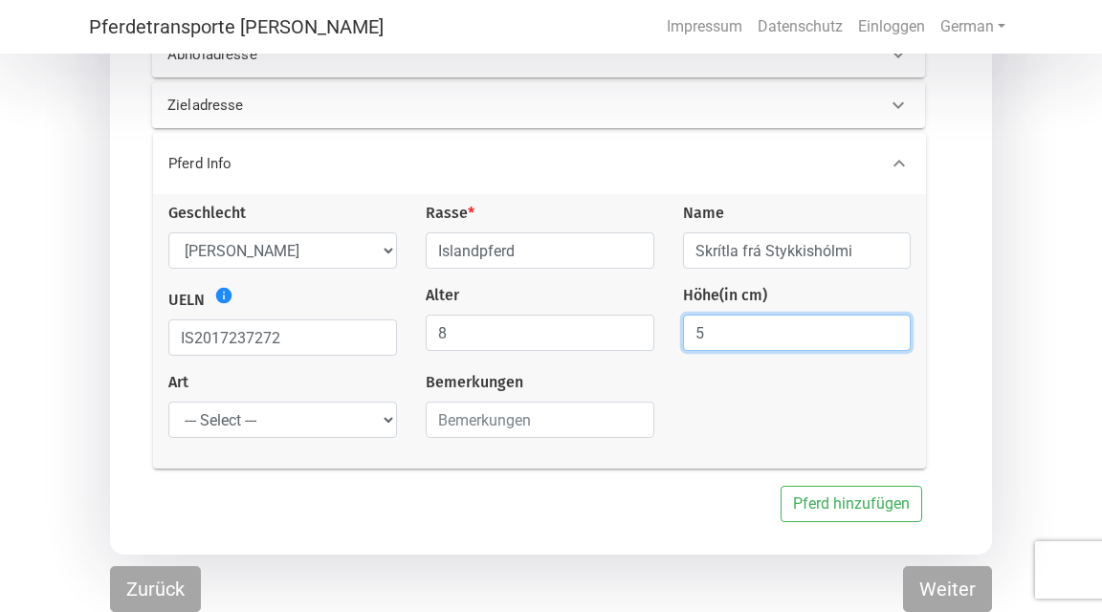
click at [890, 329] on input "5" at bounding box center [797, 333] width 229 height 36
type input "6"
click at [890, 329] on input "6" at bounding box center [797, 333] width 229 height 36
type input "140"
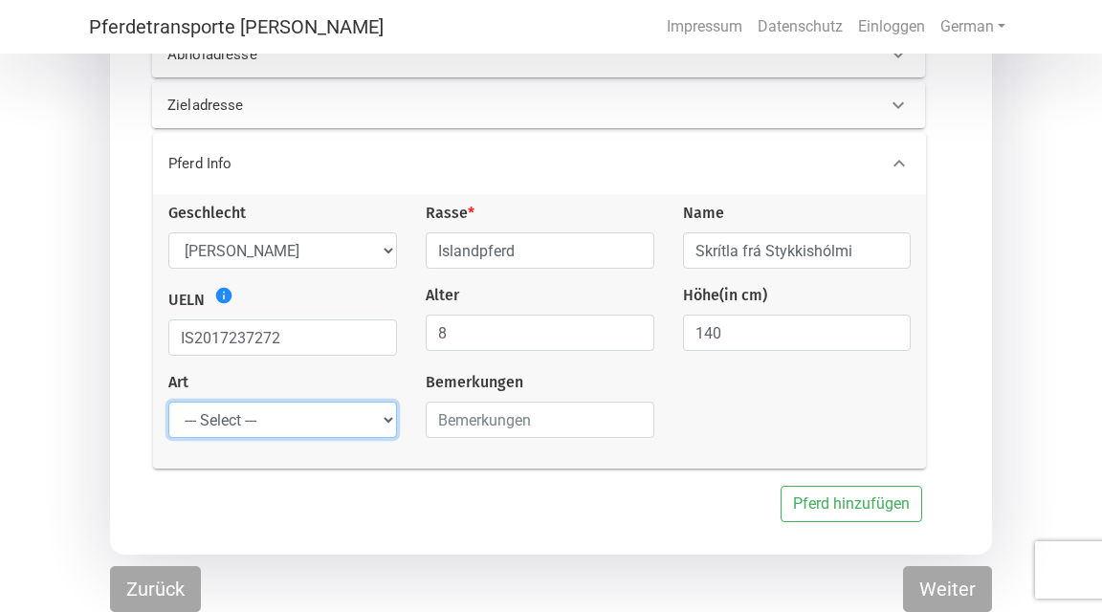
select select "saddle_horse"
click option "Reitpferd" at bounding box center [0, 0] width 0 height 0
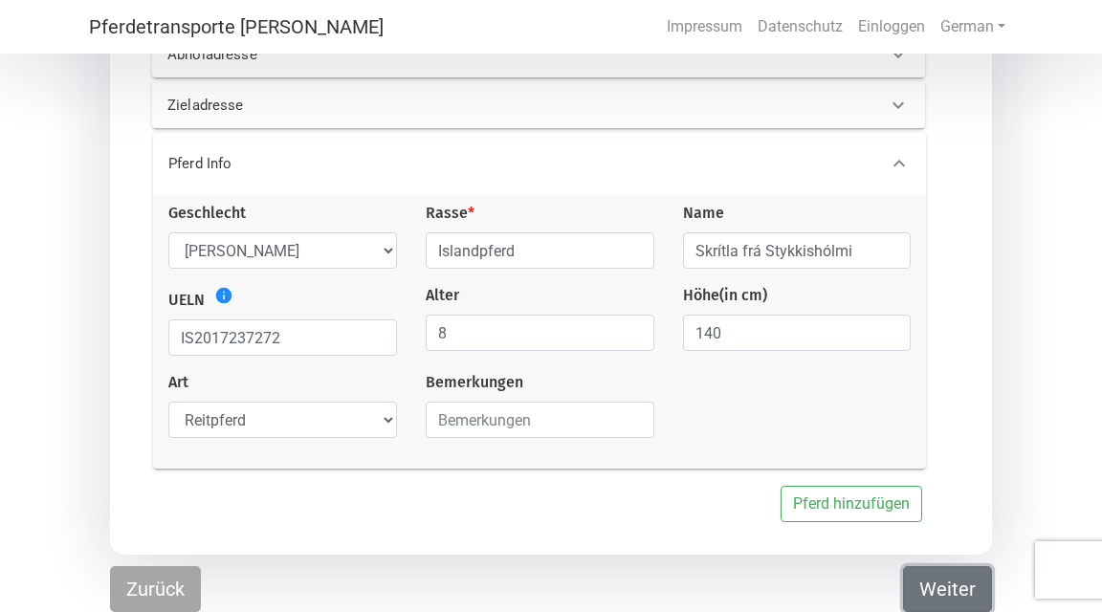
click at [951, 592] on button "Weiter" at bounding box center [947, 589] width 89 height 46
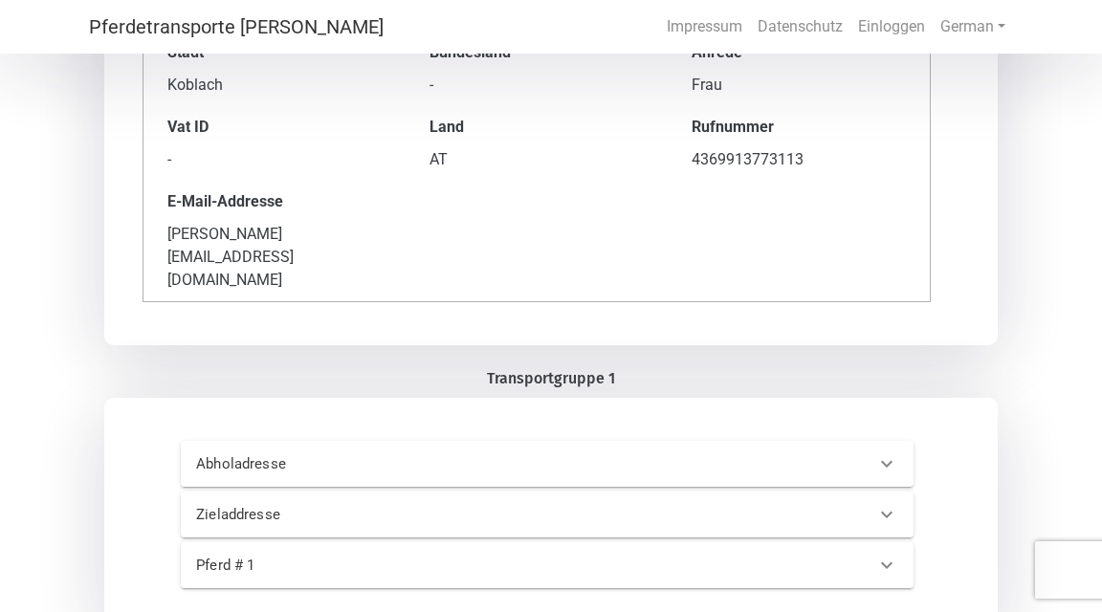
scroll to position [387, 0]
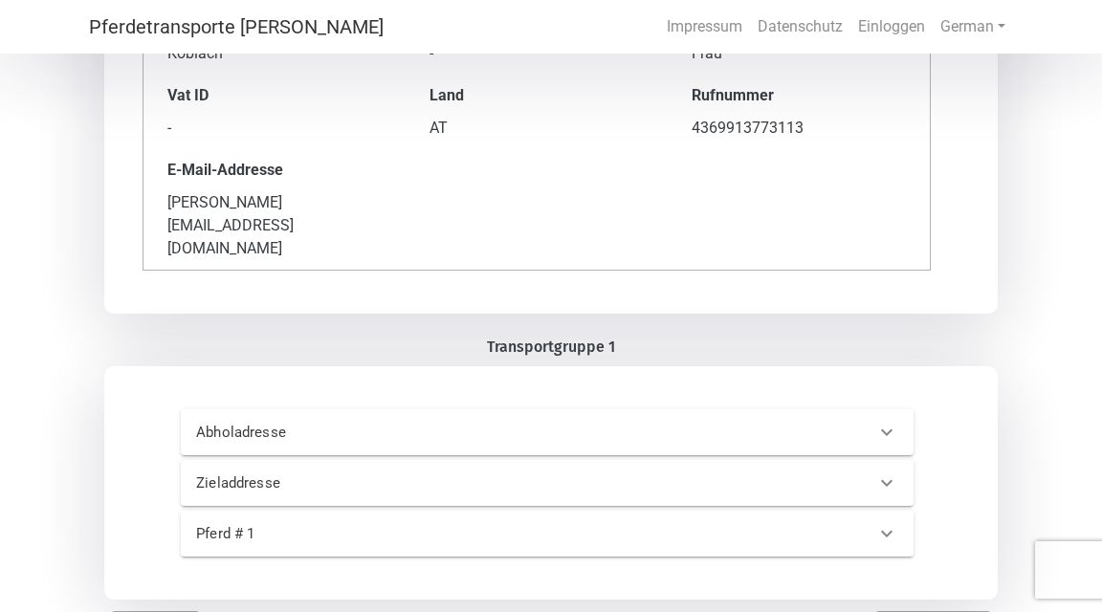
click at [897, 409] on div at bounding box center [887, 432] width 46 height 46
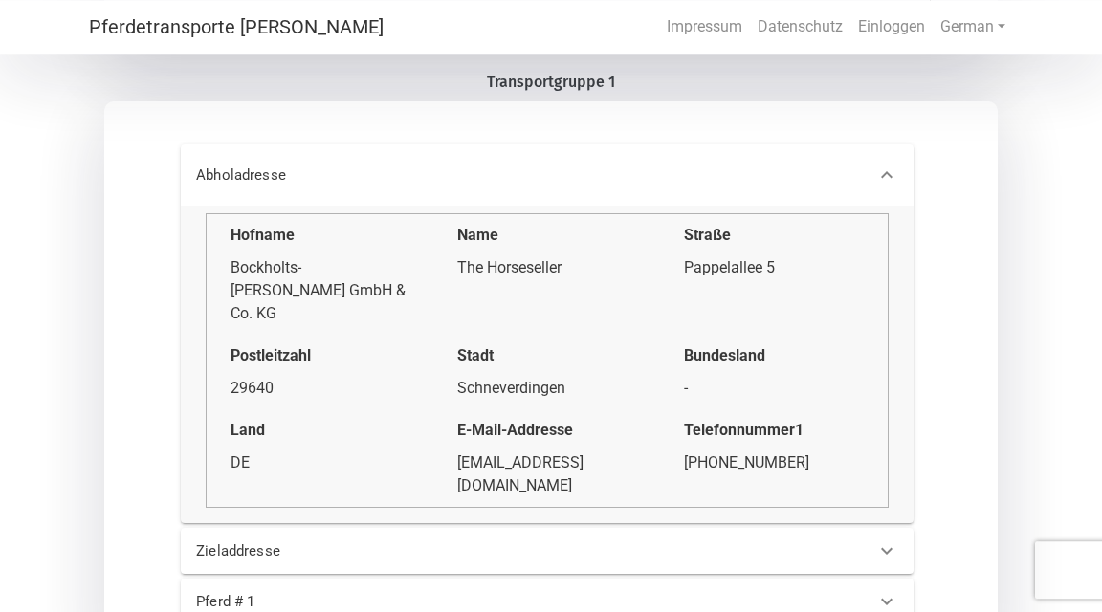
scroll to position [646, 0]
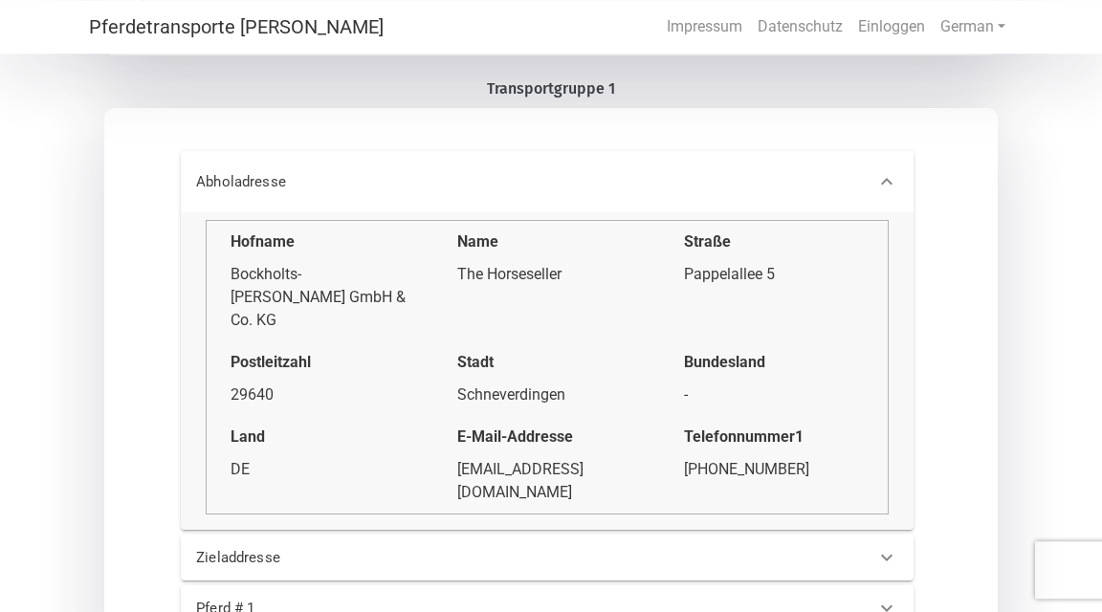
click at [889, 178] on icon at bounding box center [886, 181] width 11 height 7
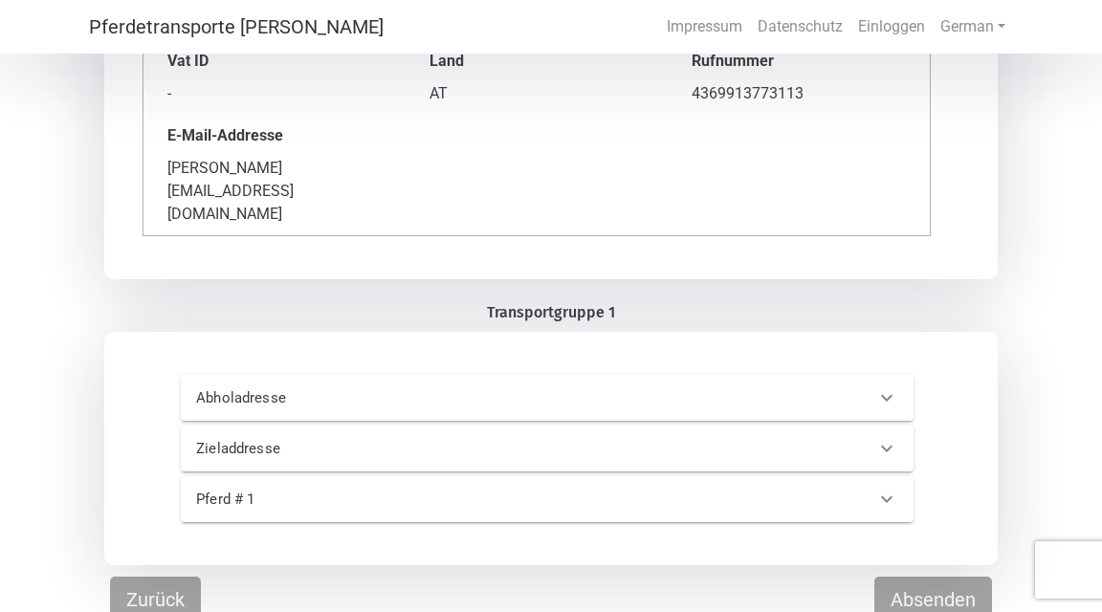
scroll to position [387, 0]
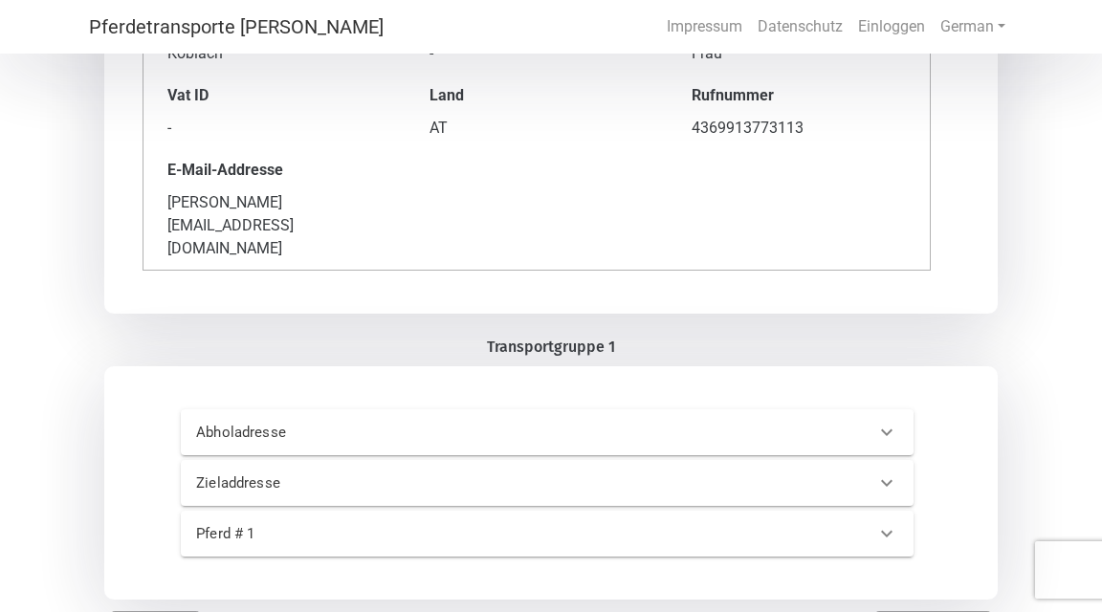
click at [888, 460] on div at bounding box center [887, 483] width 46 height 46
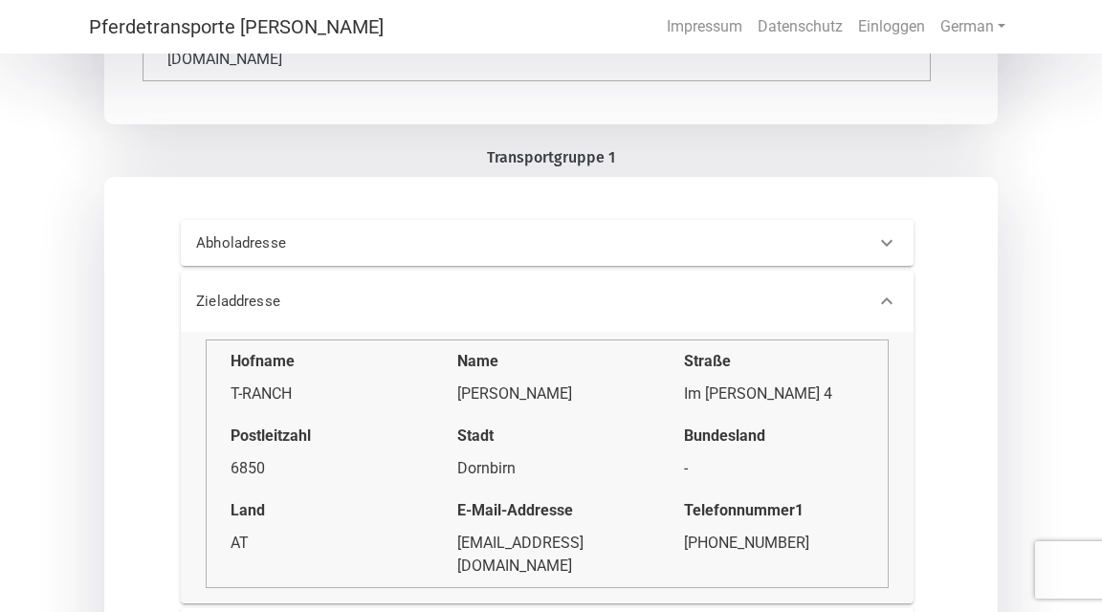
scroll to position [582, 0]
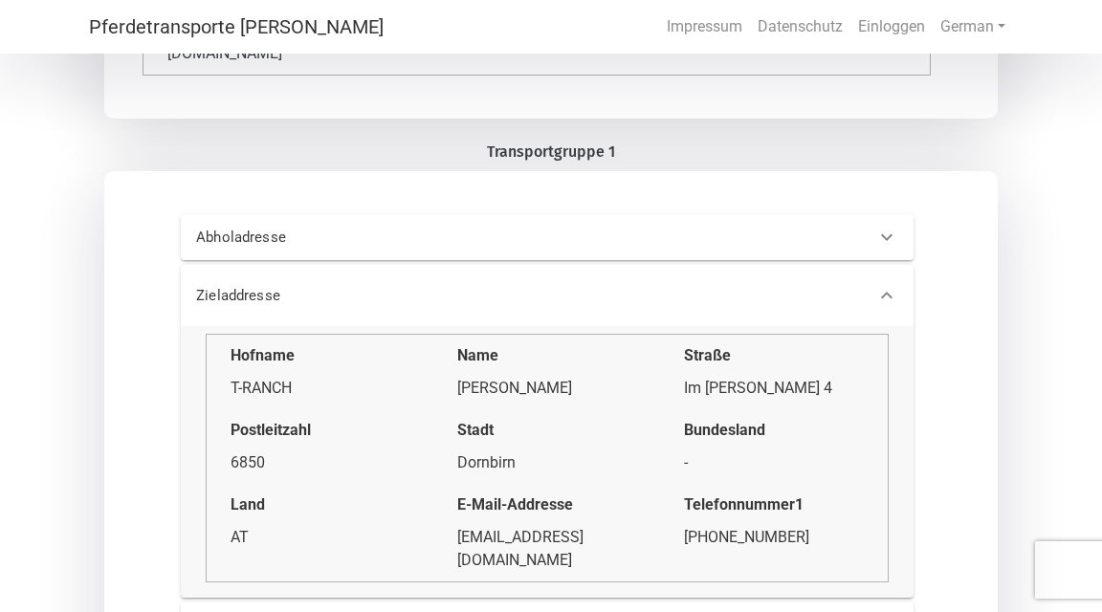
click at [891, 292] on icon at bounding box center [886, 295] width 11 height 7
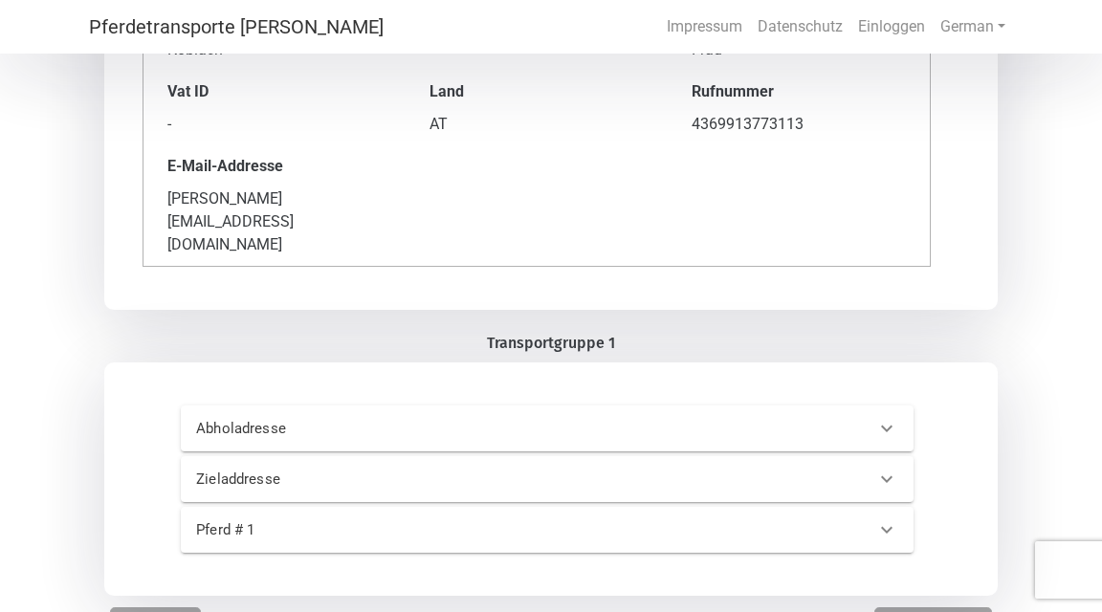
scroll to position [387, 0]
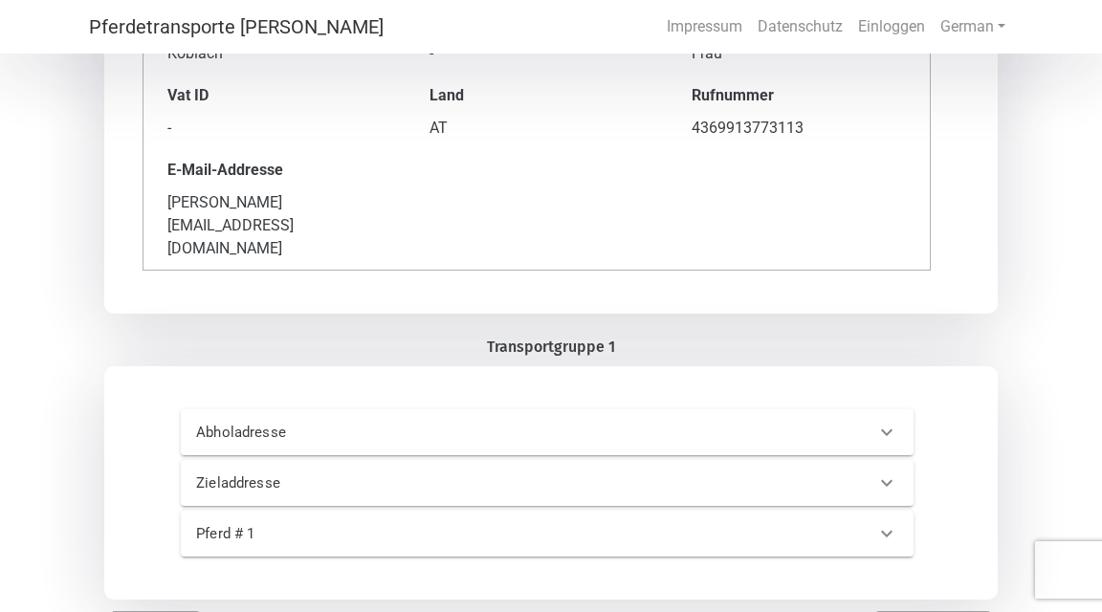
click at [887, 531] on icon at bounding box center [886, 534] width 11 height 7
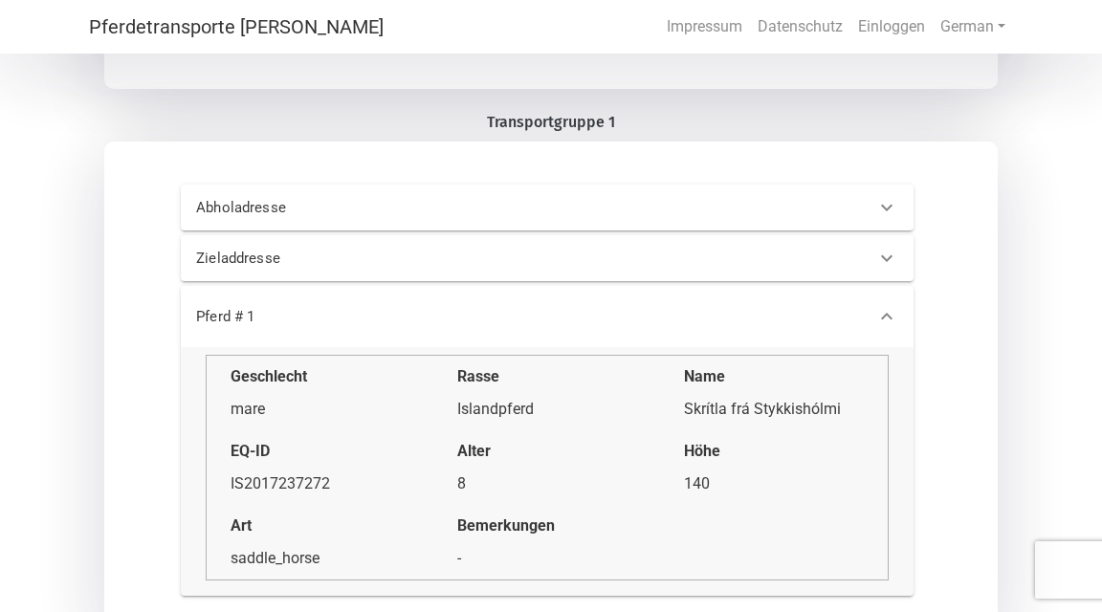
scroll to position [613, 0]
click at [900, 293] on div at bounding box center [887, 316] width 46 height 46
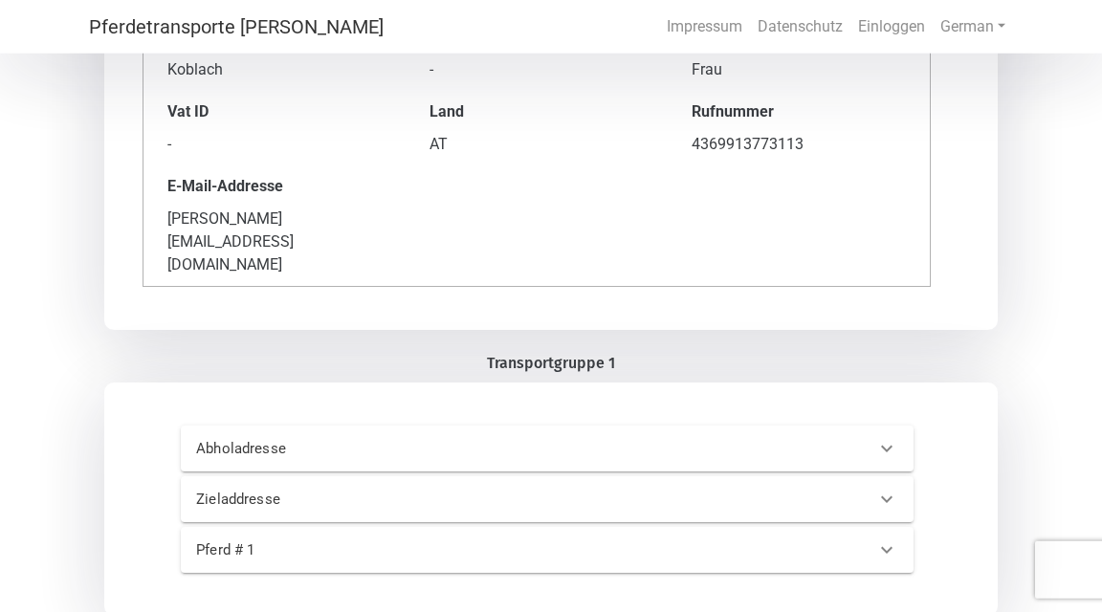
scroll to position [387, 0]
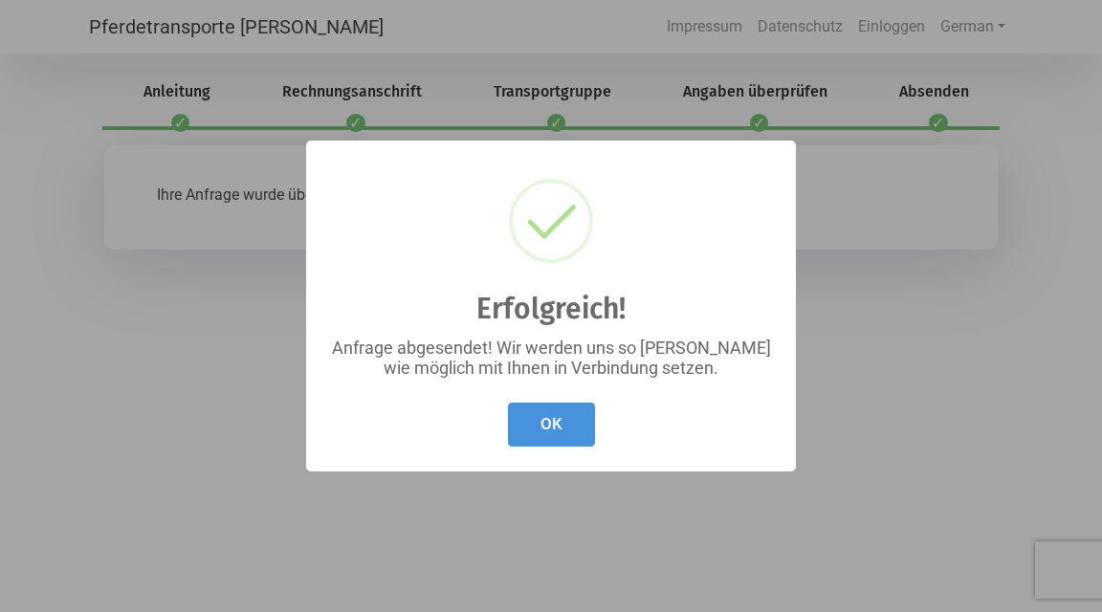
scroll to position [0, 0]
click at [560, 427] on button "OK" at bounding box center [551, 425] width 87 height 45
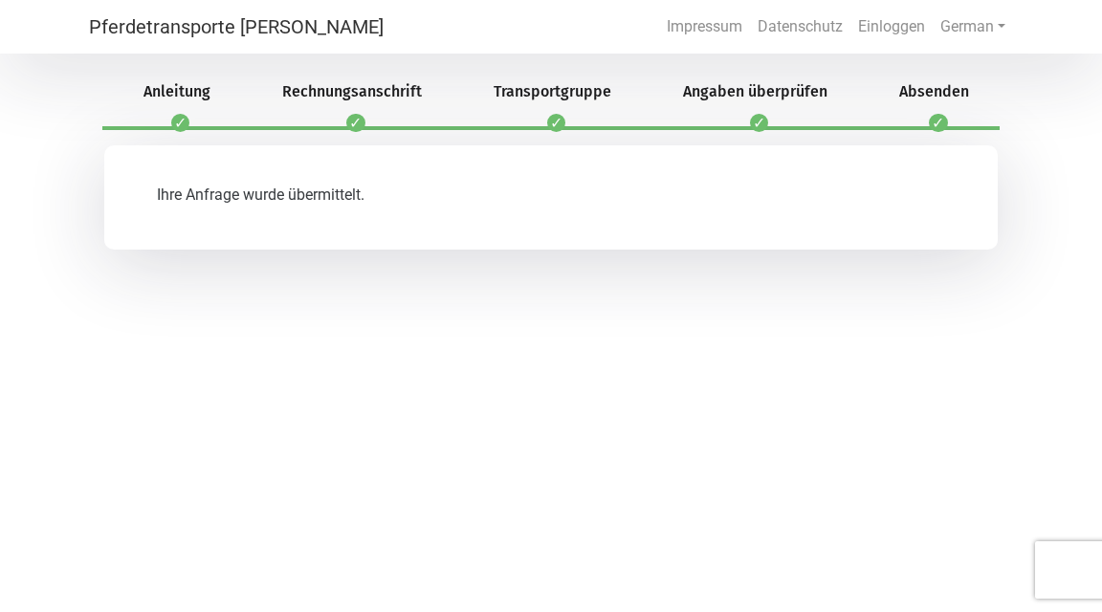
click at [164, 22] on link "Pferdetransporte [PERSON_NAME]" at bounding box center [236, 27] width 295 height 38
